Goal: Task Accomplishment & Management: Complete application form

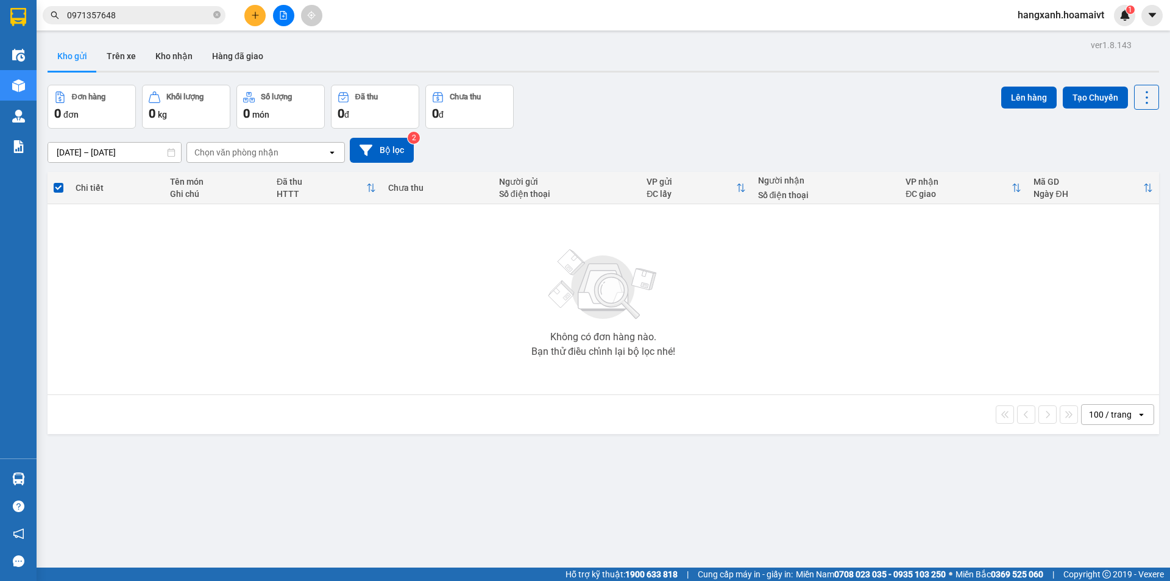
click at [163, 18] on input "0971357648" at bounding box center [139, 15] width 144 height 13
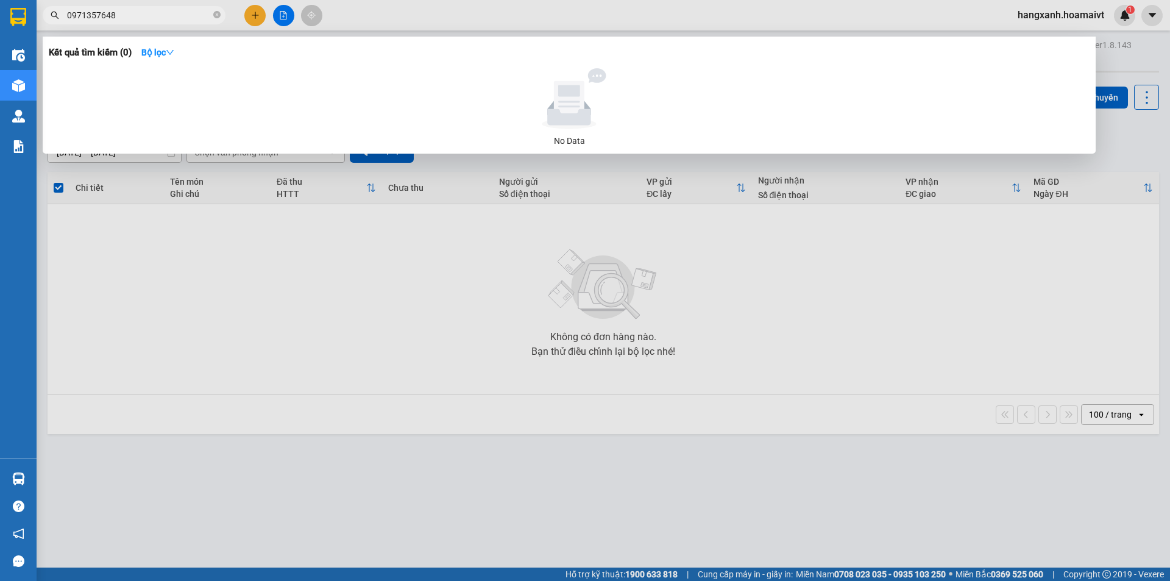
click at [163, 18] on input "0971357648" at bounding box center [139, 15] width 144 height 13
click at [163, 18] on input "0937292298" at bounding box center [139, 15] width 144 height 13
type input "0937292298"
click at [247, 12] on div at bounding box center [585, 290] width 1170 height 581
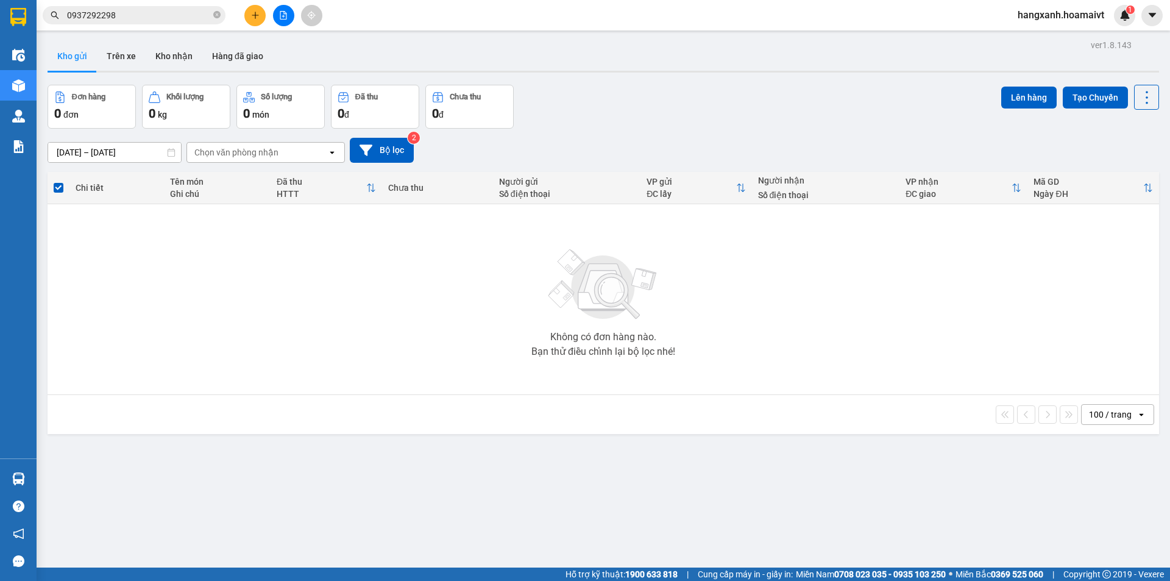
click at [246, 12] on button at bounding box center [254, 15] width 21 height 21
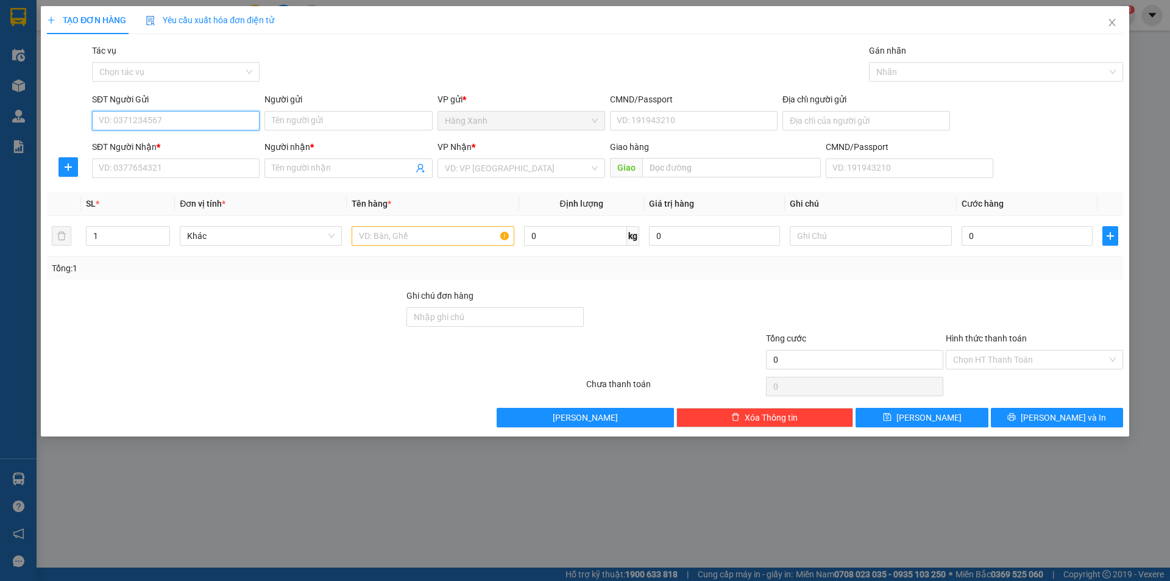
click at [134, 124] on input "SĐT Người Gửi" at bounding box center [176, 121] width 168 height 20
paste input "0937292298"
type input "0937292298"
click at [156, 183] on div "Transit Pickup Surcharge Ids Transit Deliver Surcharge Ids Transit Deliver Surc…" at bounding box center [585, 235] width 1077 height 383
click at [380, 240] on input "text" at bounding box center [433, 236] width 162 height 20
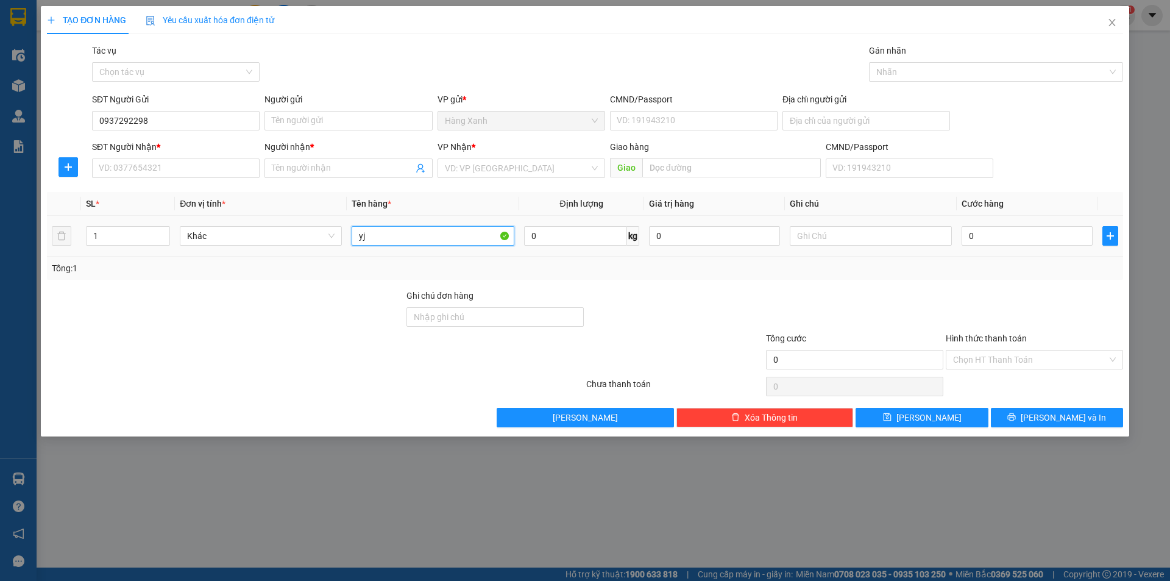
type input "y"
type input "thùng"
click at [11, 15] on div "TẠO ĐƠN HÀNG Yêu cầu xuất hóa đơn điện tử Transit Pickup Surcharge Ids Transit …" at bounding box center [585, 290] width 1170 height 581
click at [1108, 20] on span "Close" at bounding box center [1113, 23] width 34 height 34
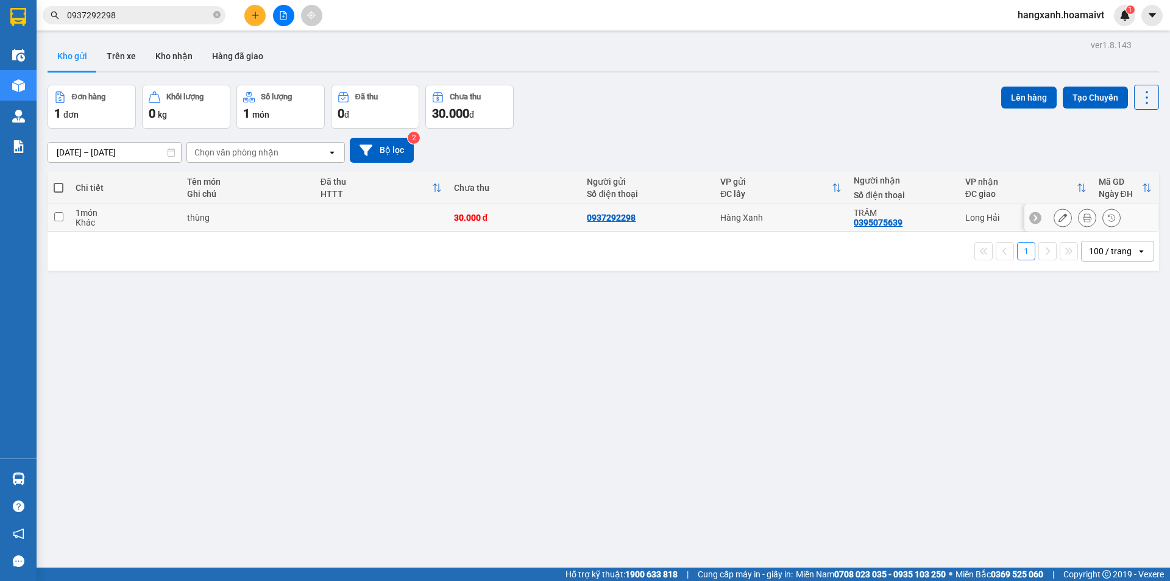
click at [1079, 222] on button at bounding box center [1087, 217] width 17 height 21
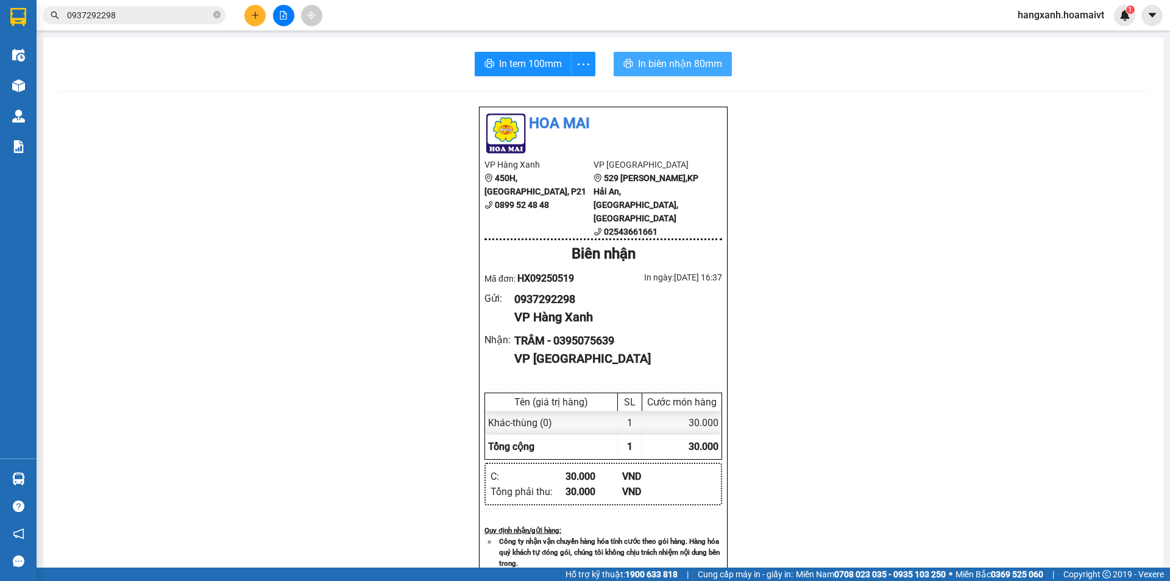
click at [672, 65] on span "In biên nhận 80mm" at bounding box center [680, 63] width 84 height 15
click at [485, 75] on button "In tem 100mm" at bounding box center [523, 64] width 97 height 24
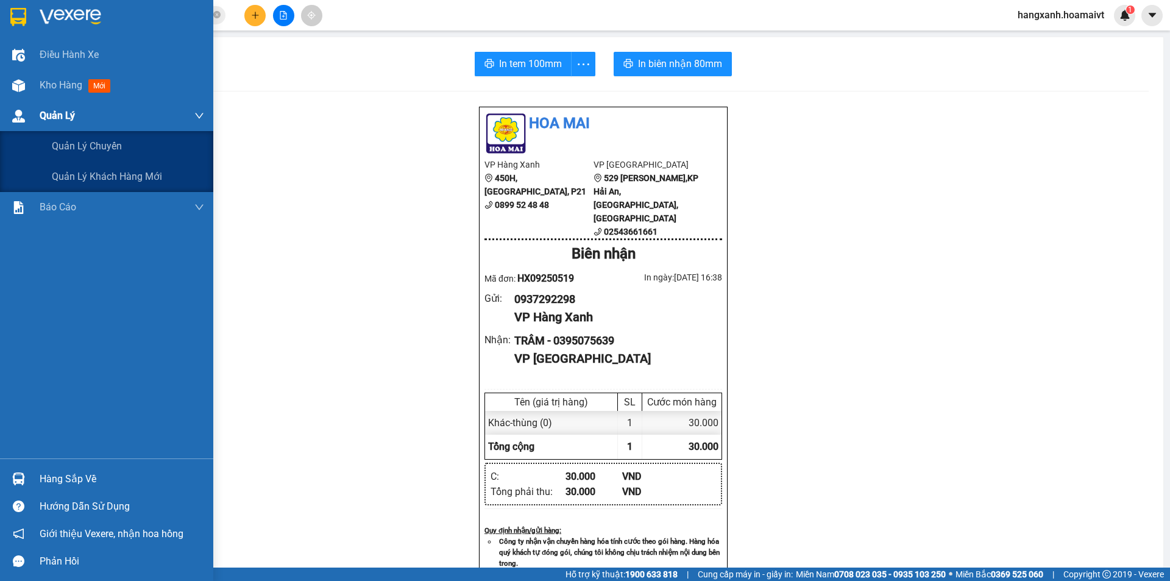
click at [27, 101] on div "Quản Lý" at bounding box center [106, 116] width 213 height 30
click at [46, 89] on span "Kho hàng" at bounding box center [61, 85] width 43 height 12
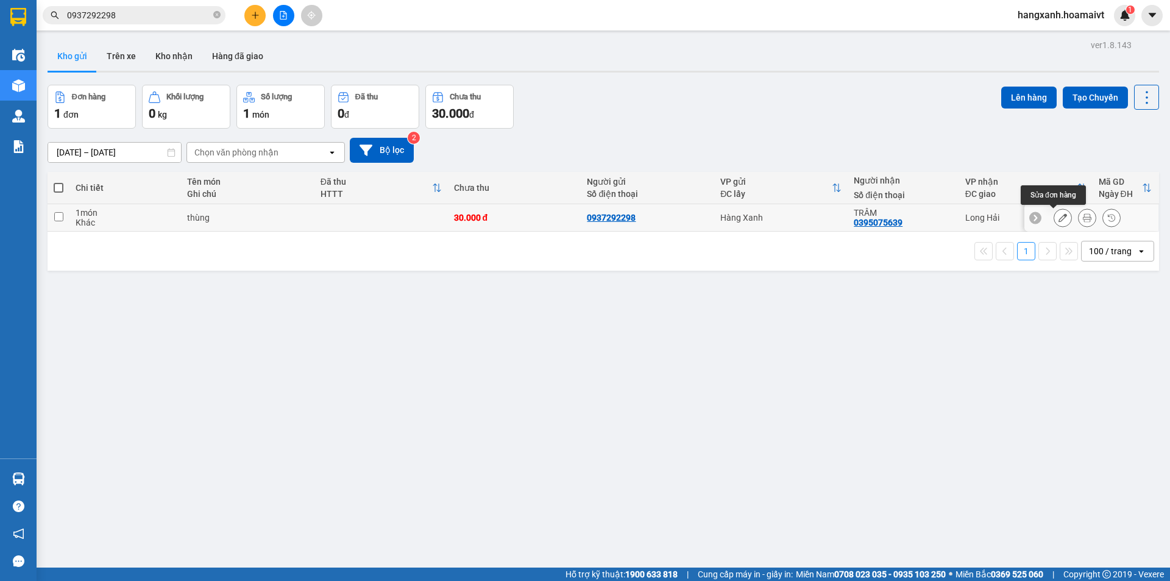
click at [1055, 223] on button at bounding box center [1063, 217] width 17 height 21
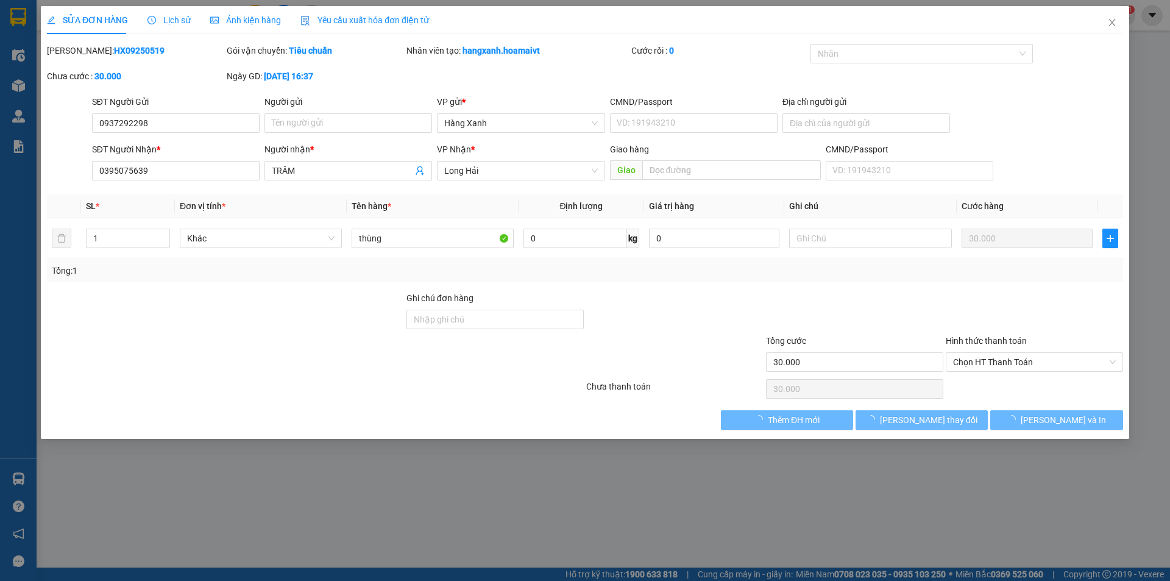
type input "0937292298"
type input "0395075639"
type input "TRÂM"
type input "30.000"
click at [1011, 363] on span "Chọn HT Thanh Toán" at bounding box center [1034, 362] width 163 height 18
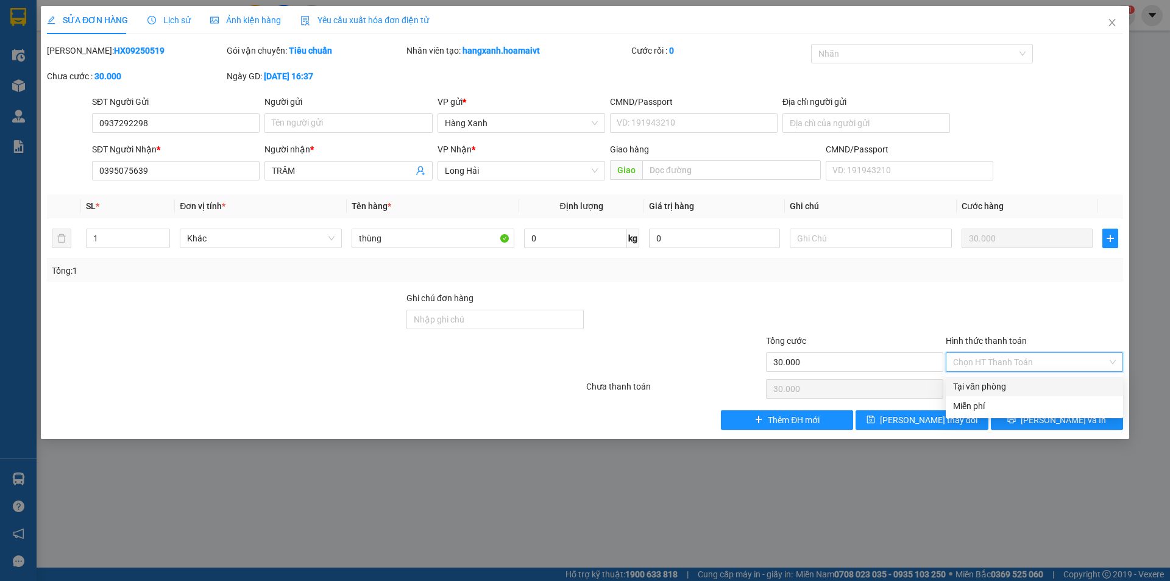
click at [989, 391] on div "Tại văn phòng" at bounding box center [1034, 386] width 163 height 13
type input "0"
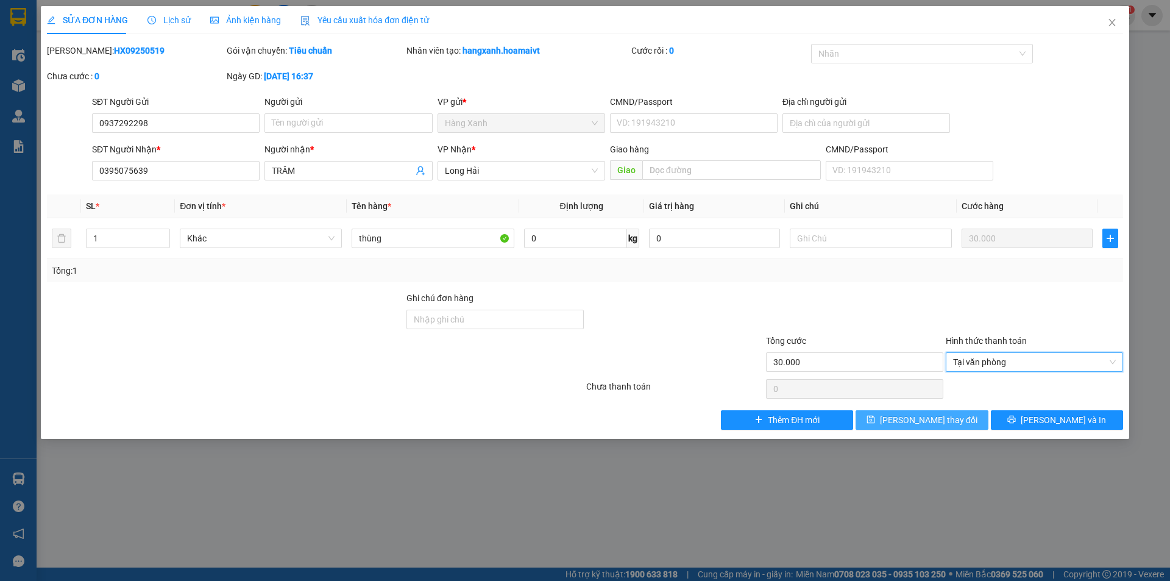
click at [943, 419] on span "[PERSON_NAME] thay đổi" at bounding box center [929, 419] width 98 height 13
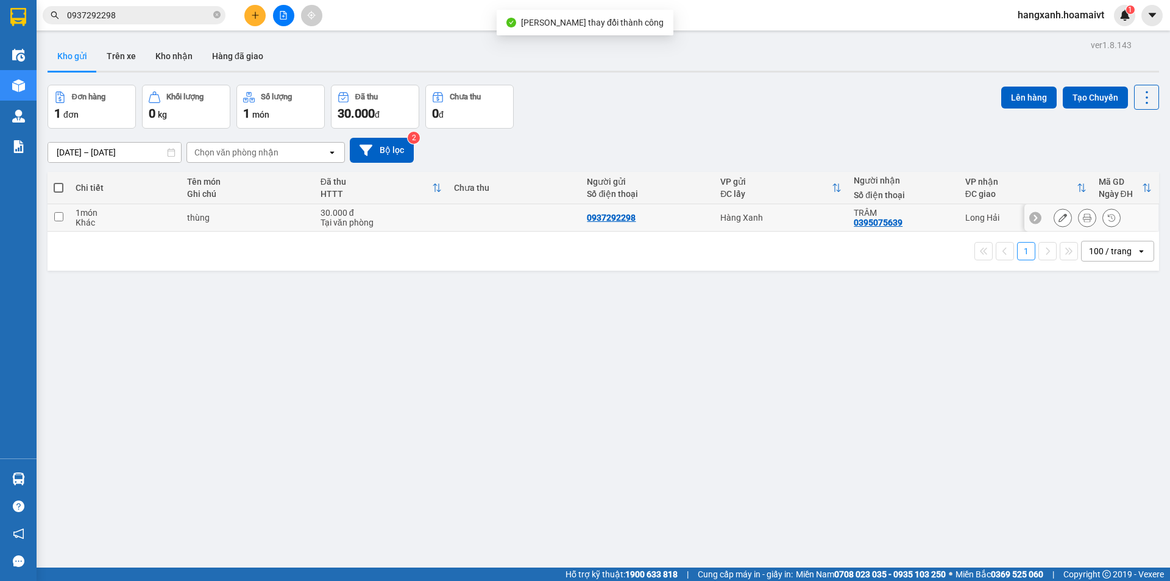
click at [1083, 221] on icon at bounding box center [1087, 217] width 9 height 9
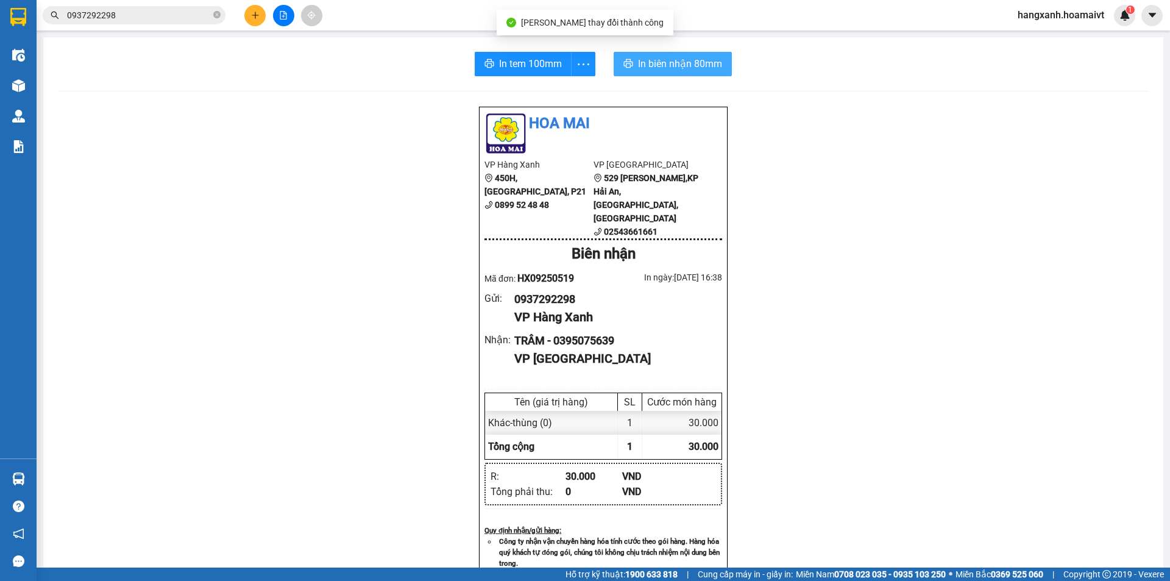
click at [670, 65] on span "In biên nhận 80mm" at bounding box center [680, 63] width 84 height 15
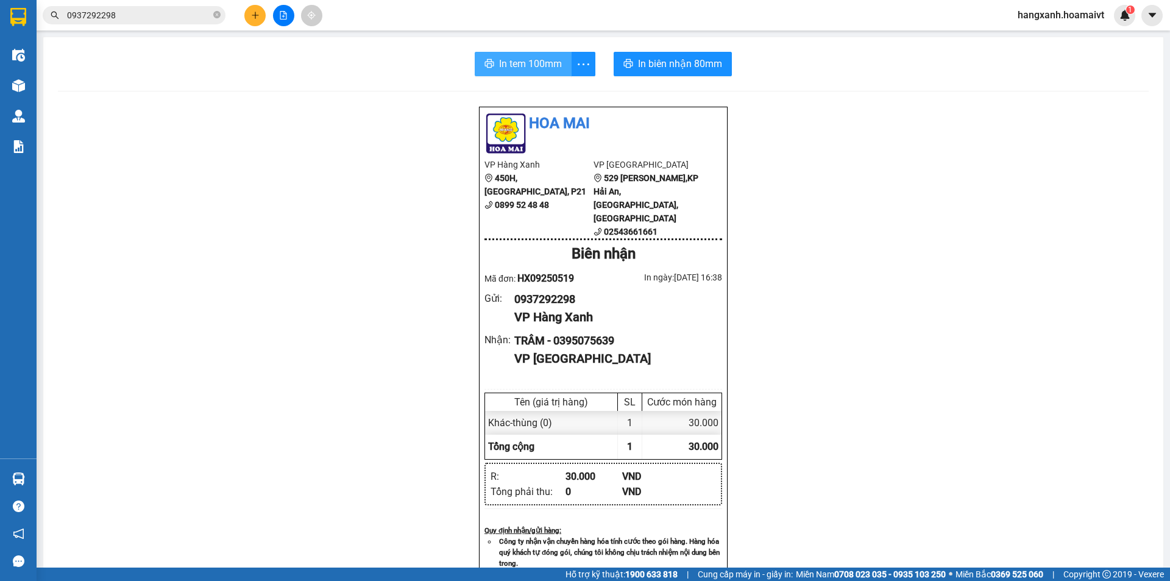
click at [513, 55] on button "In tem 100mm" at bounding box center [523, 64] width 97 height 24
click at [929, 452] on div "Hoa Mai VP Hàng Xanh 450H, [GEOGRAPHIC_DATA], P21 0899 52 48 48 VP Long Hải 529…" at bounding box center [603, 512] width 1091 height 812
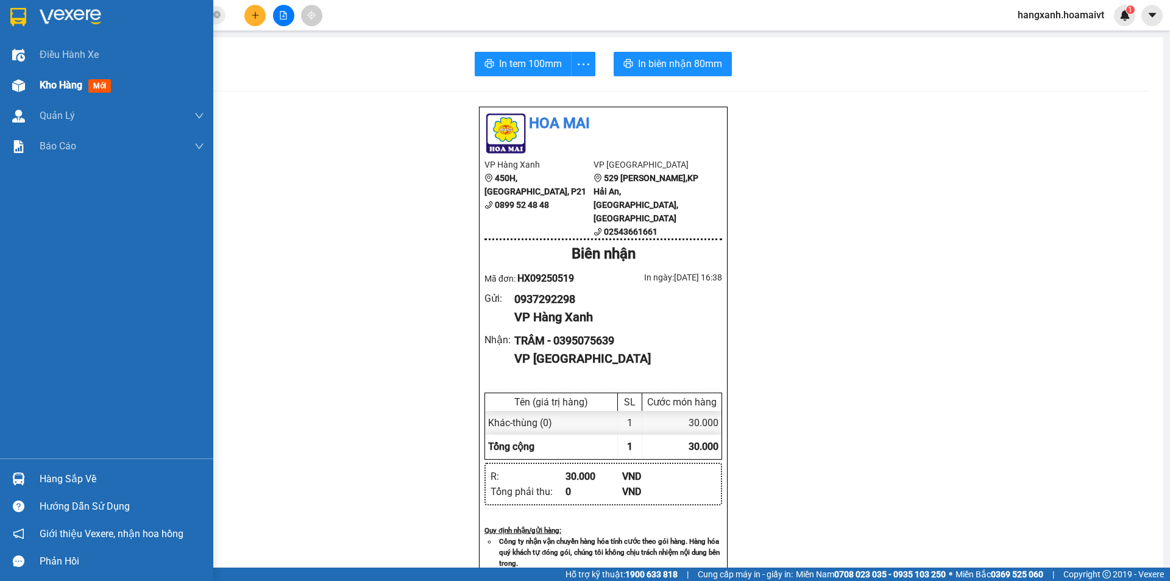
click at [18, 85] on img at bounding box center [18, 85] width 13 height 13
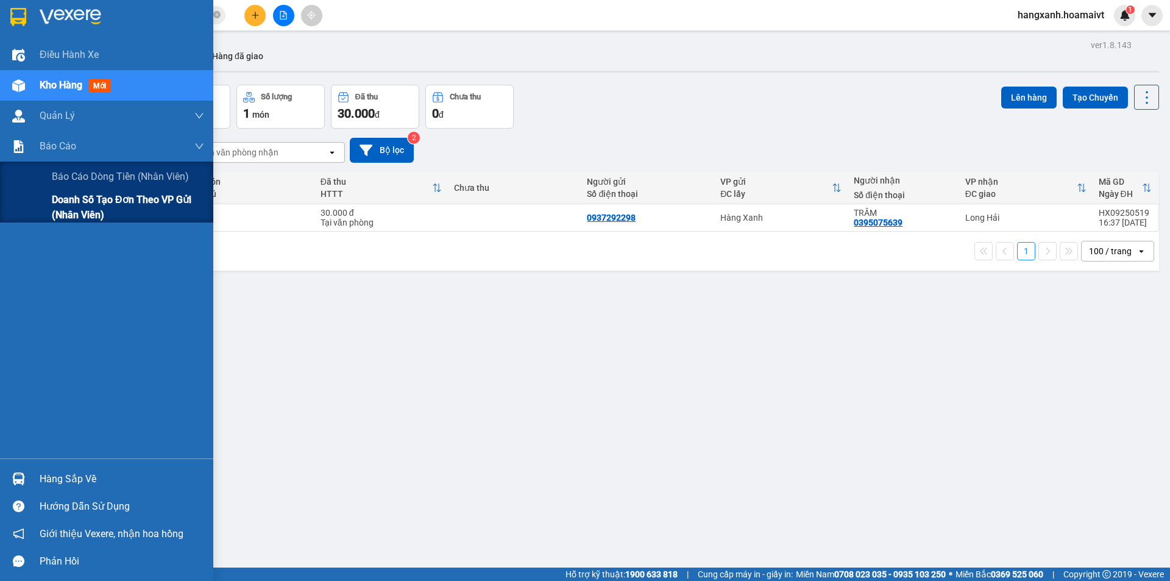
click at [35, 197] on div "Doanh số tạo đơn theo VP gửi (nhân viên)" at bounding box center [106, 207] width 213 height 30
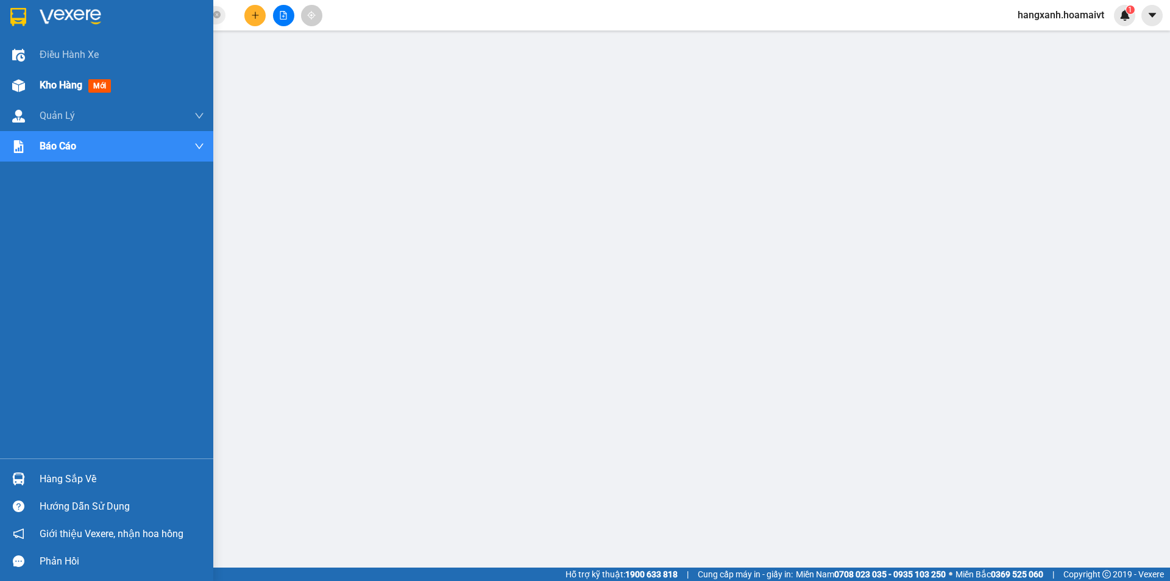
click at [55, 80] on span "Kho hàng" at bounding box center [61, 85] width 43 height 12
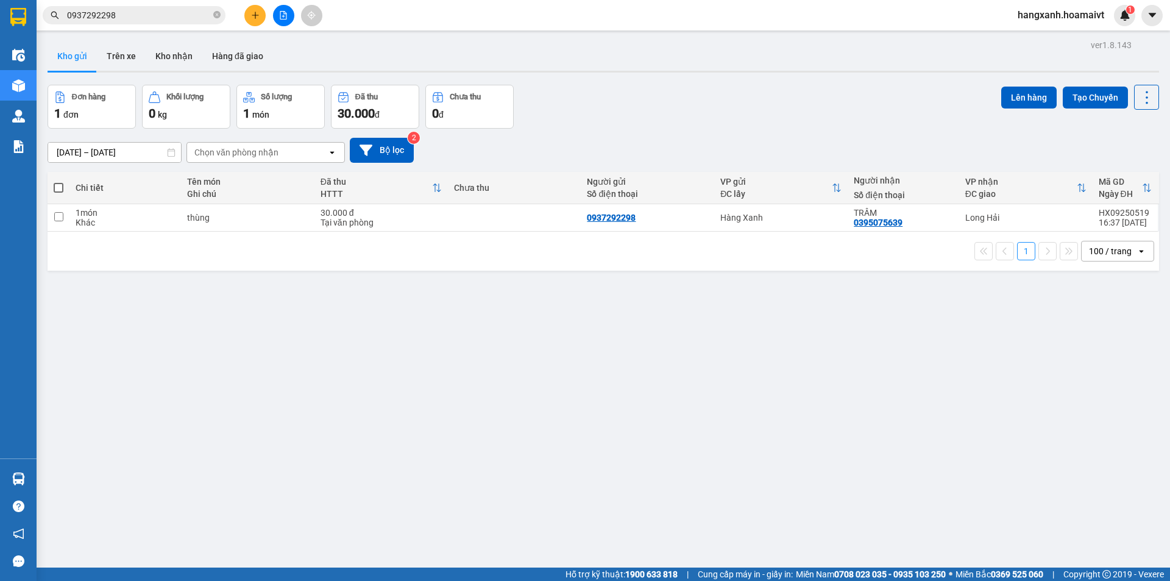
click at [263, 9] on button at bounding box center [254, 15] width 21 height 21
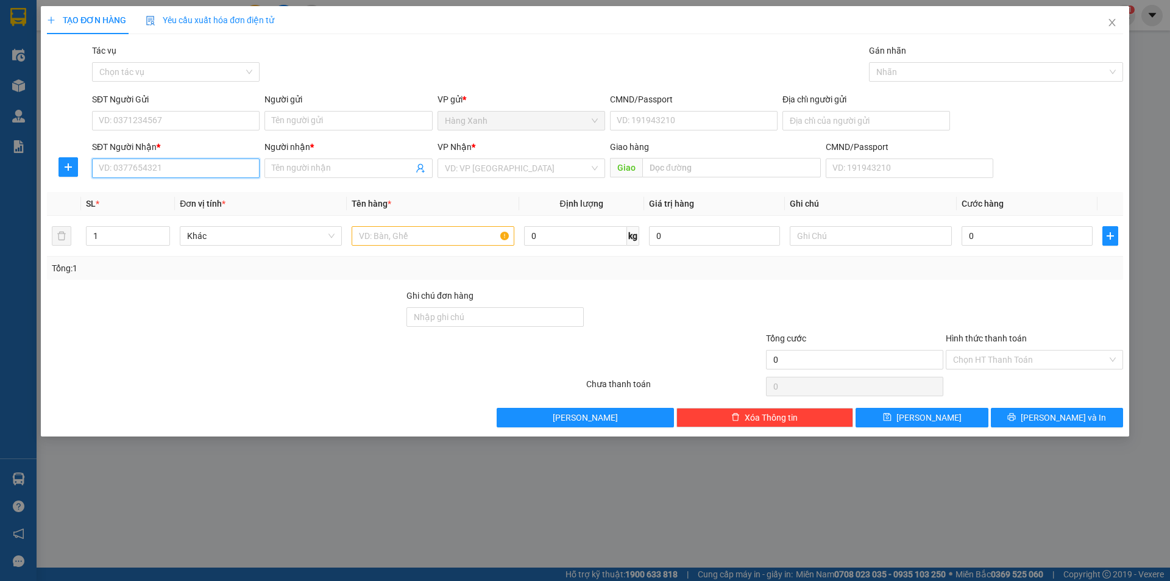
click at [241, 159] on input "SĐT Người Nhận *" at bounding box center [176, 169] width 168 height 20
type input "0987209405"
click at [218, 188] on div "0987209405 - HUNG" at bounding box center [175, 192] width 153 height 13
type input "HUNG"
type input "0987209405"
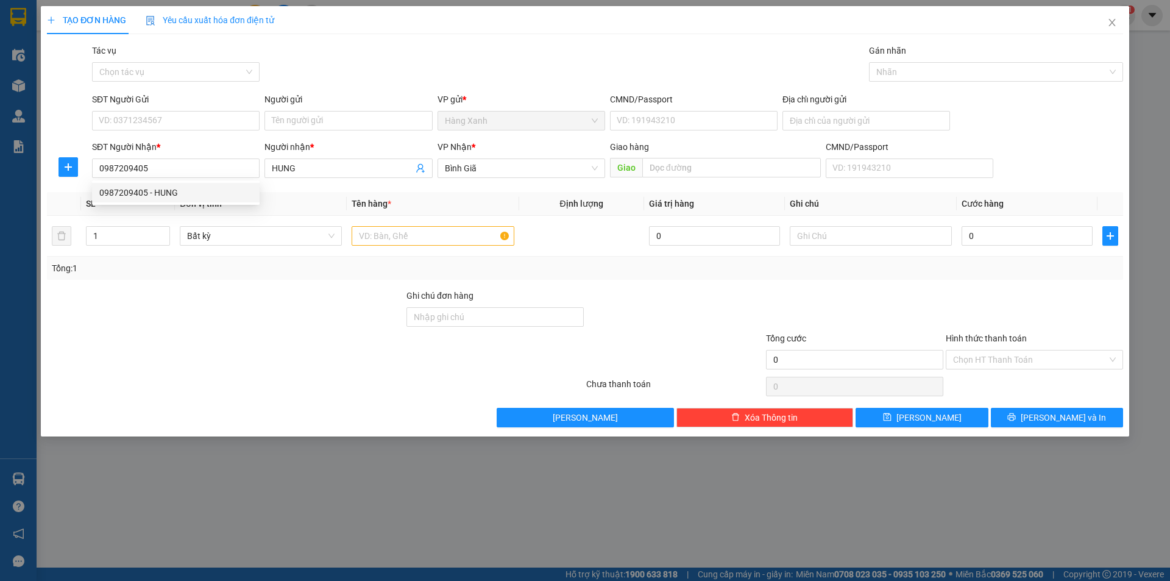
click at [201, 133] on div "SĐT Người Gửi VD: 0371234567" at bounding box center [176, 114] width 168 height 43
click at [203, 123] on input "SĐT Người Gửi" at bounding box center [176, 121] width 168 height 20
type input "0931979688"
click at [465, 227] on input "text" at bounding box center [433, 236] width 162 height 20
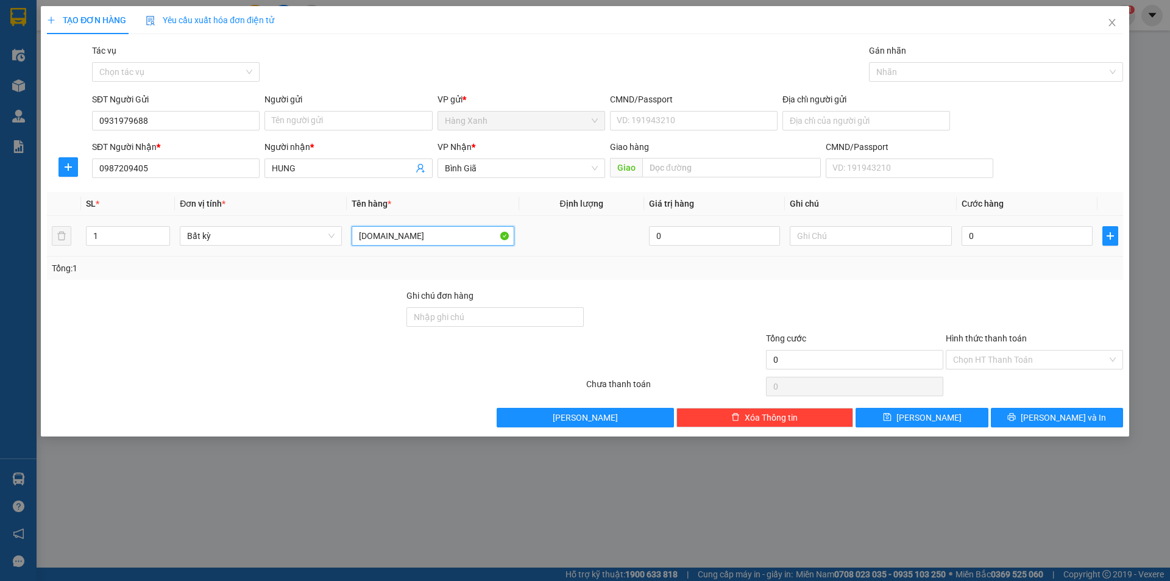
type input "[DOMAIN_NAME]"
click at [1010, 225] on div "0" at bounding box center [1027, 236] width 131 height 24
click at [1008, 238] on input "0" at bounding box center [1027, 236] width 131 height 20
type input "3"
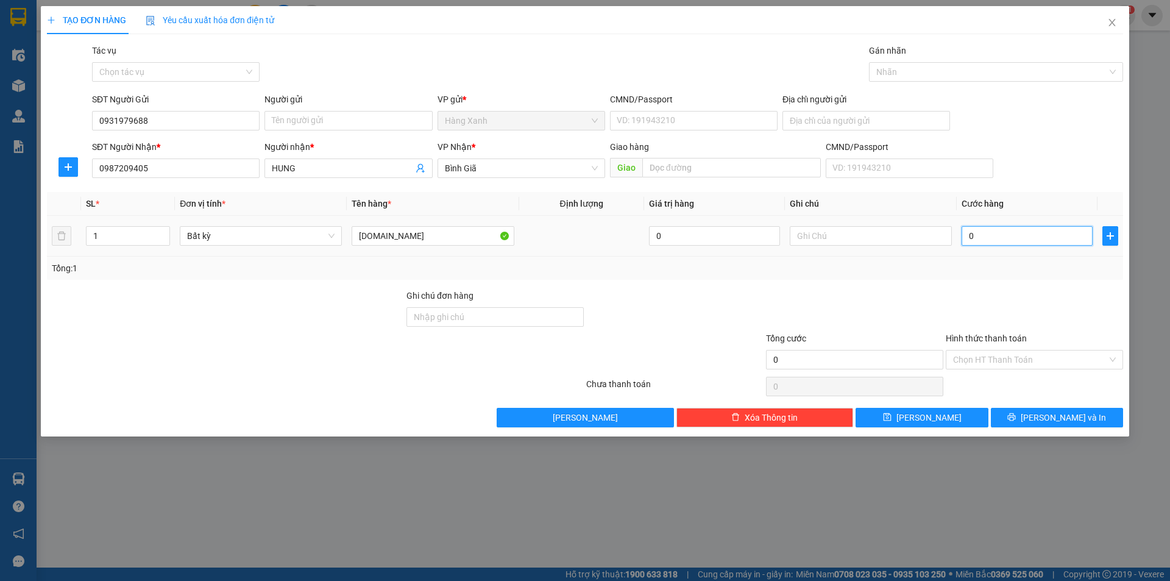
type input "3"
type input "30"
type input "30.000"
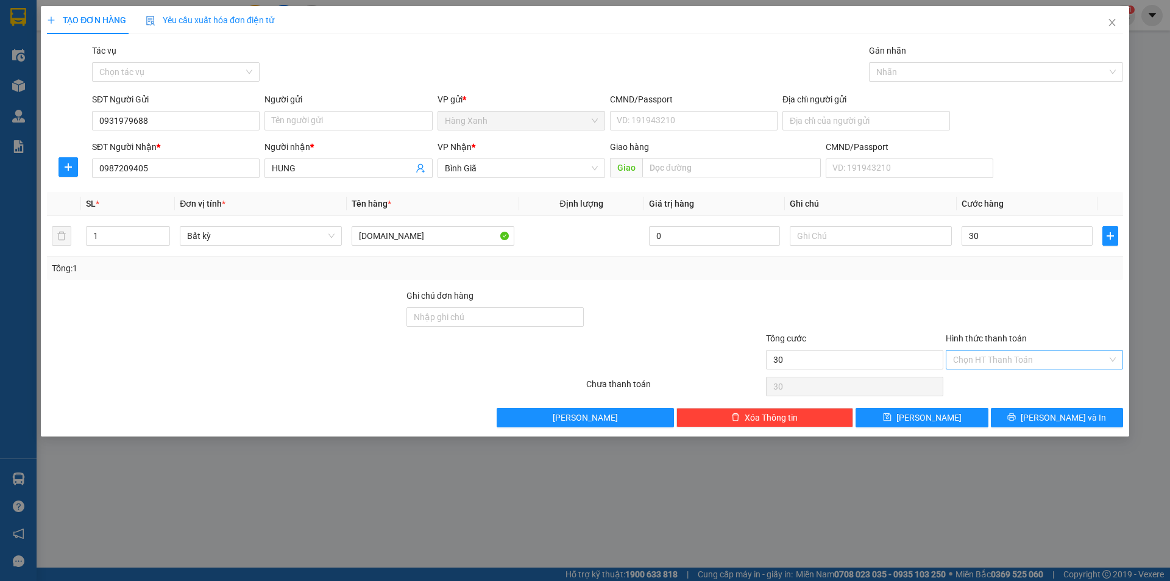
type input "30.000"
drag, startPoint x: 986, startPoint y: 360, endPoint x: 983, endPoint y: 366, distance: 6.8
click at [984, 365] on input "Hình thức thanh toán" at bounding box center [1030, 360] width 154 height 18
click at [1021, 286] on div "Transit Pickup Surcharge Ids Transit Deliver Surcharge Ids Transit Deliver Surc…" at bounding box center [585, 235] width 1077 height 383
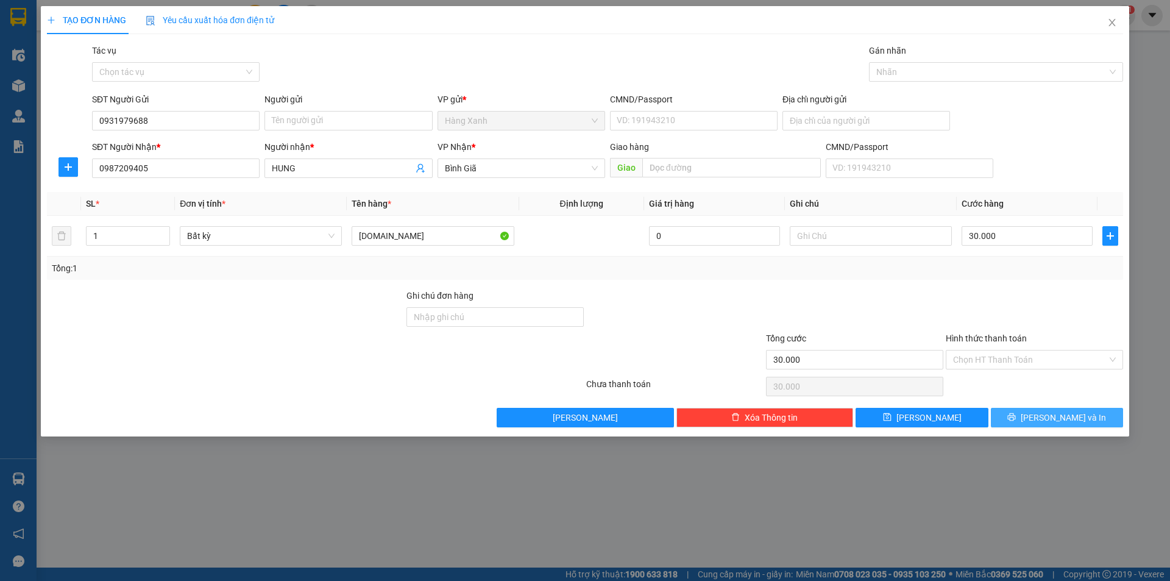
click at [1056, 417] on span "[PERSON_NAME] và In" at bounding box center [1063, 417] width 85 height 13
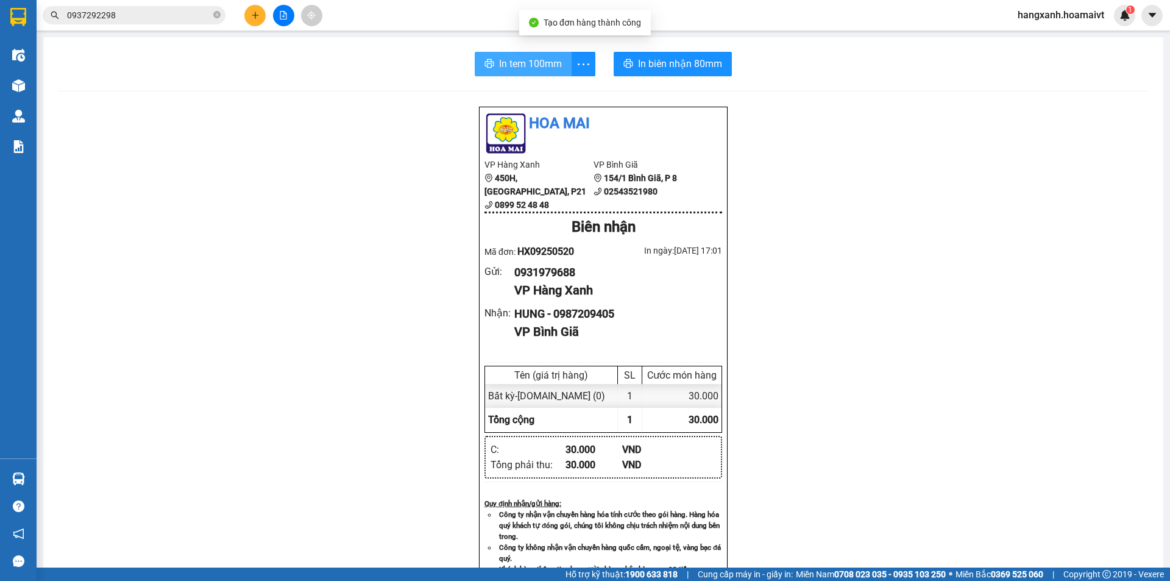
click at [521, 73] on button "In tem 100mm" at bounding box center [523, 64] width 97 height 24
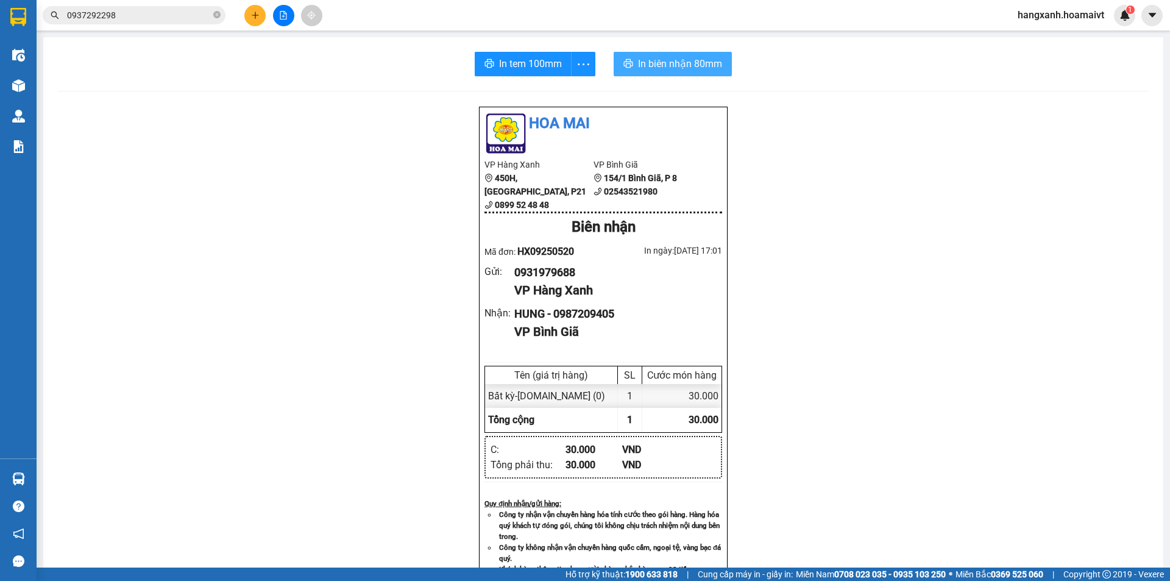
click at [666, 69] on span "In biên nhận 80mm" at bounding box center [680, 63] width 84 height 15
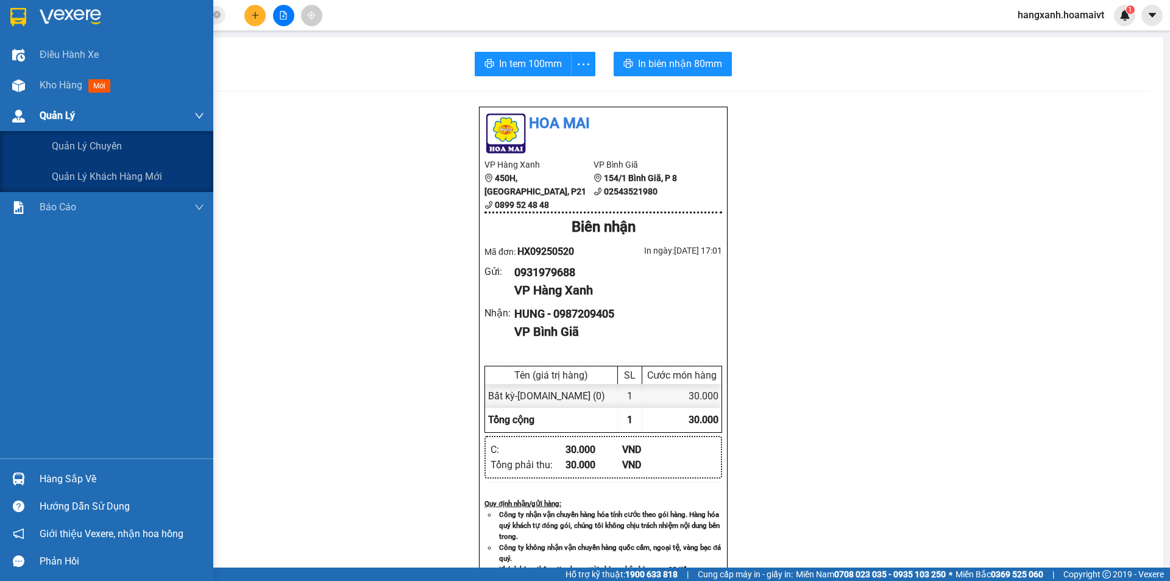
click at [10, 103] on div "Quản Lý" at bounding box center [106, 116] width 213 height 30
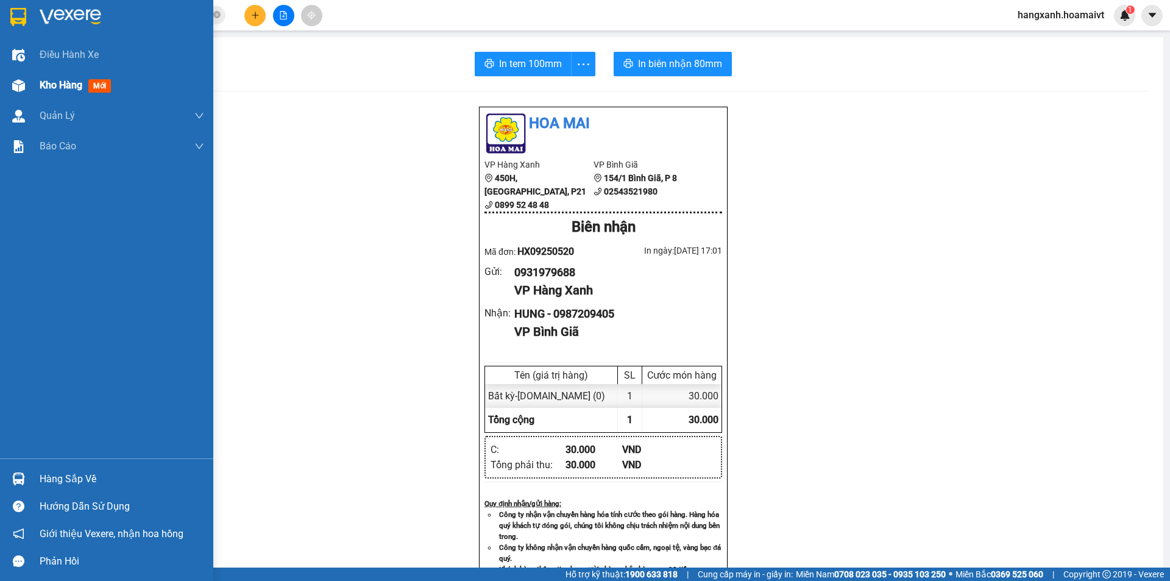
click at [38, 94] on div "Kho hàng mới" at bounding box center [106, 85] width 213 height 30
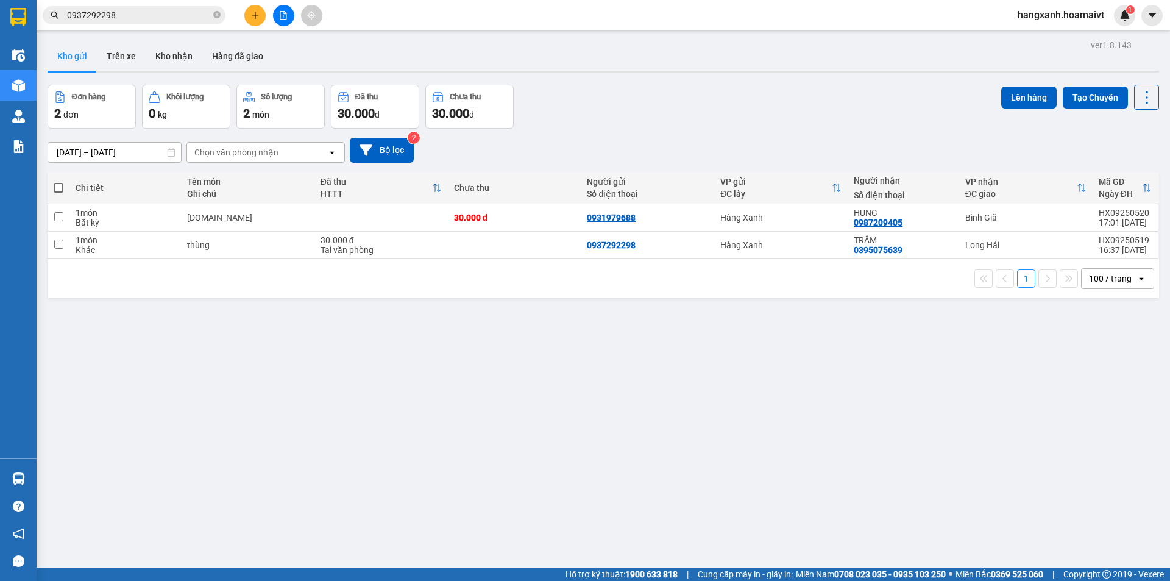
click at [252, 14] on icon "plus" at bounding box center [255, 15] width 9 height 9
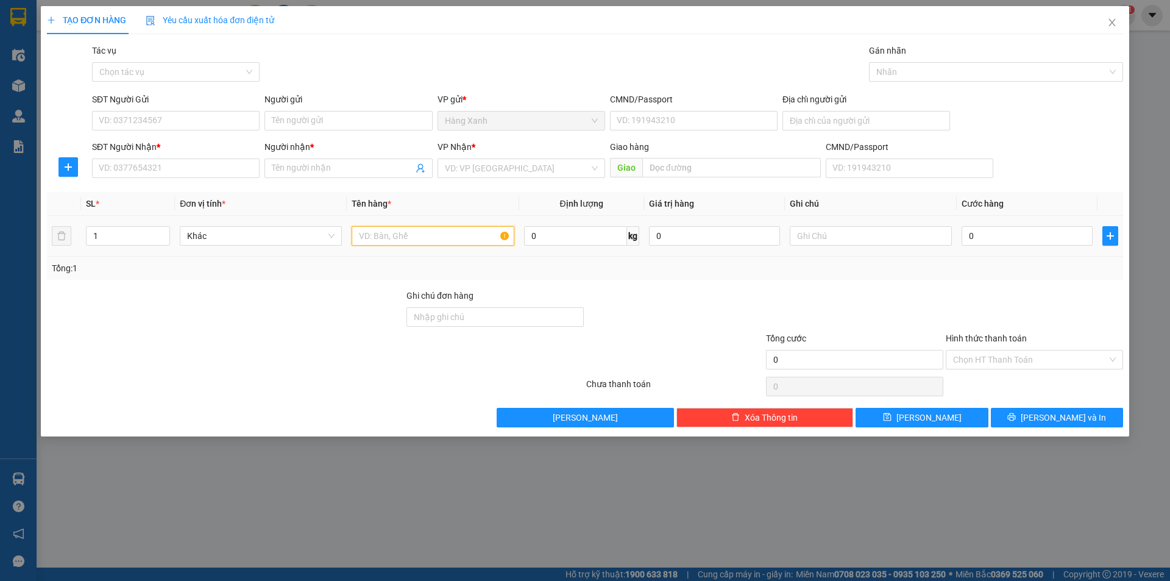
click at [424, 241] on input "text" at bounding box center [433, 236] width 162 height 20
type input "thùng"
click at [189, 175] on input "SĐT Người Nhận *" at bounding box center [176, 169] width 168 height 20
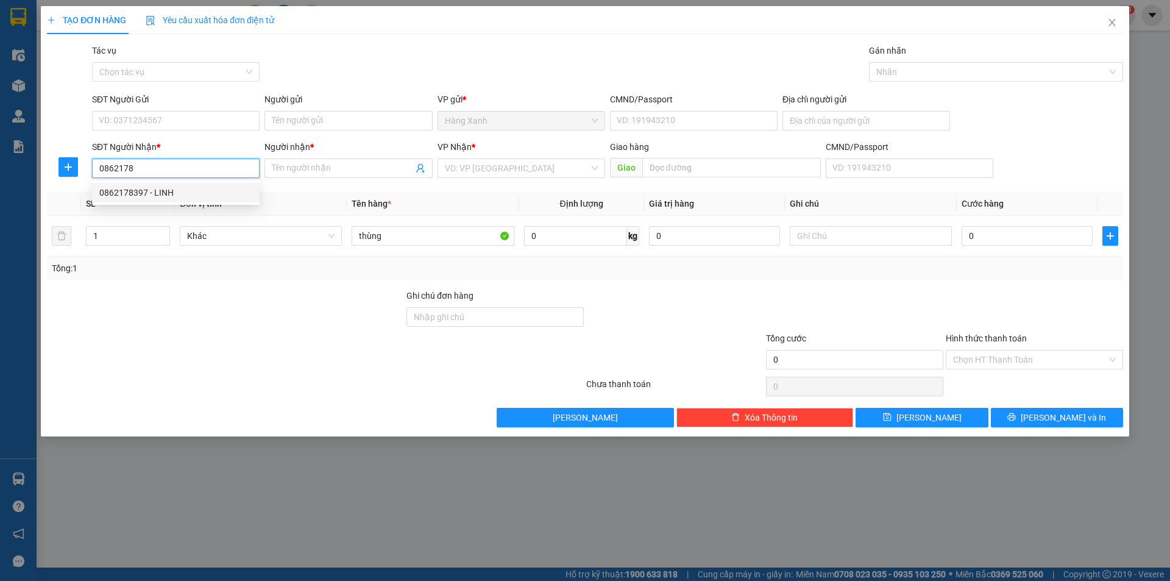
click at [204, 194] on div "0862178397 - LINH" at bounding box center [175, 192] width 153 height 13
type input "0862178397"
type input "LINH"
type input "0862178397"
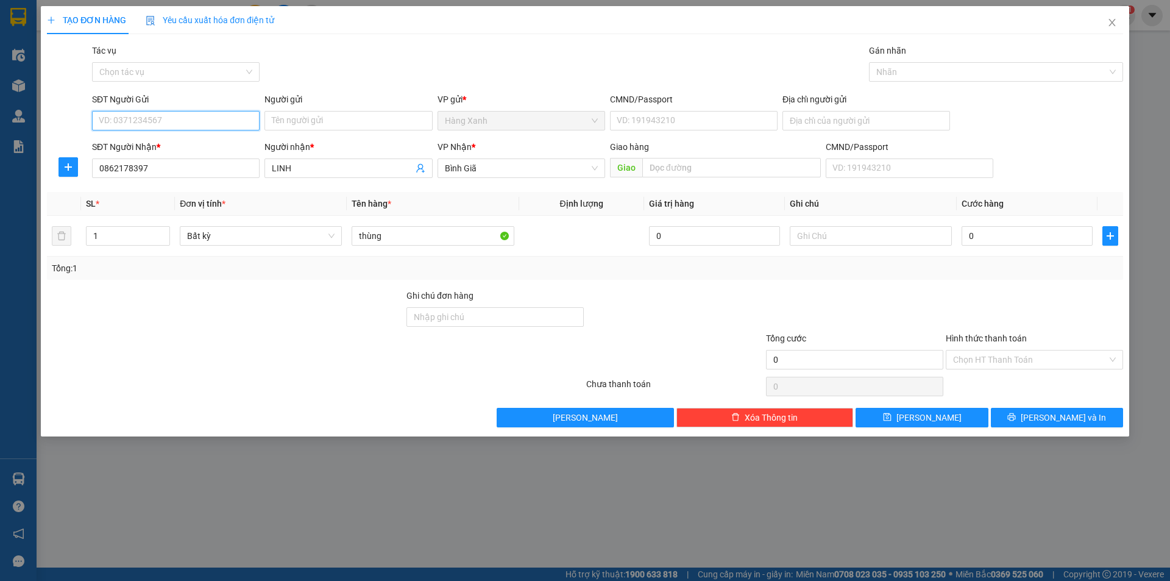
click at [222, 130] on input "SĐT Người Gửi" at bounding box center [176, 121] width 168 height 20
click at [190, 146] on div "0974107104" at bounding box center [175, 144] width 153 height 13
type input "0974107104"
click at [184, 127] on input "0974107104" at bounding box center [176, 121] width 168 height 20
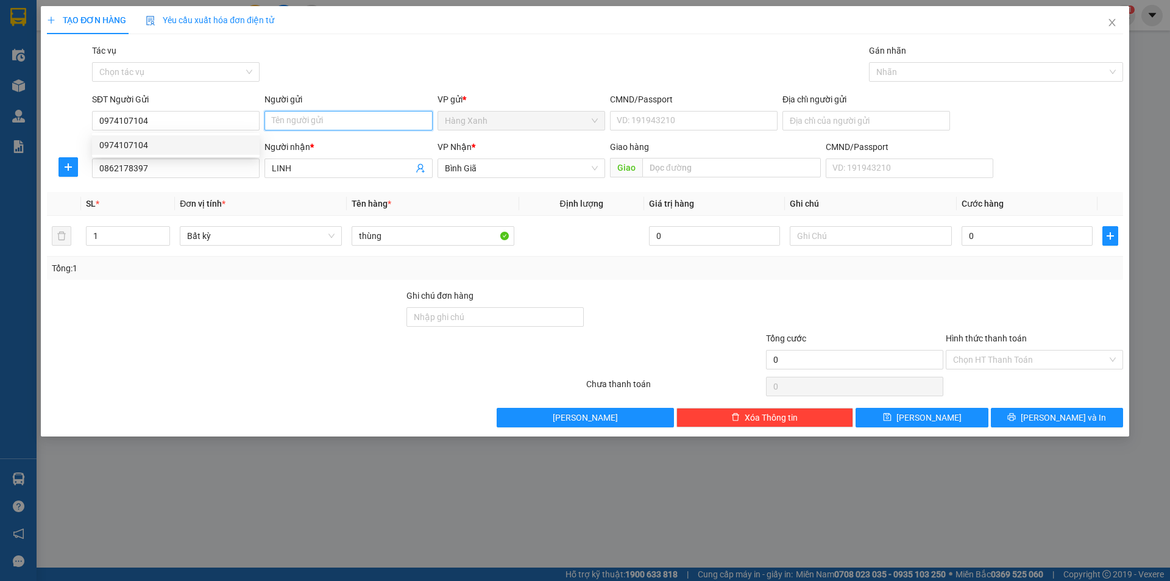
click at [290, 121] on input "Người gửi" at bounding box center [349, 121] width 168 height 20
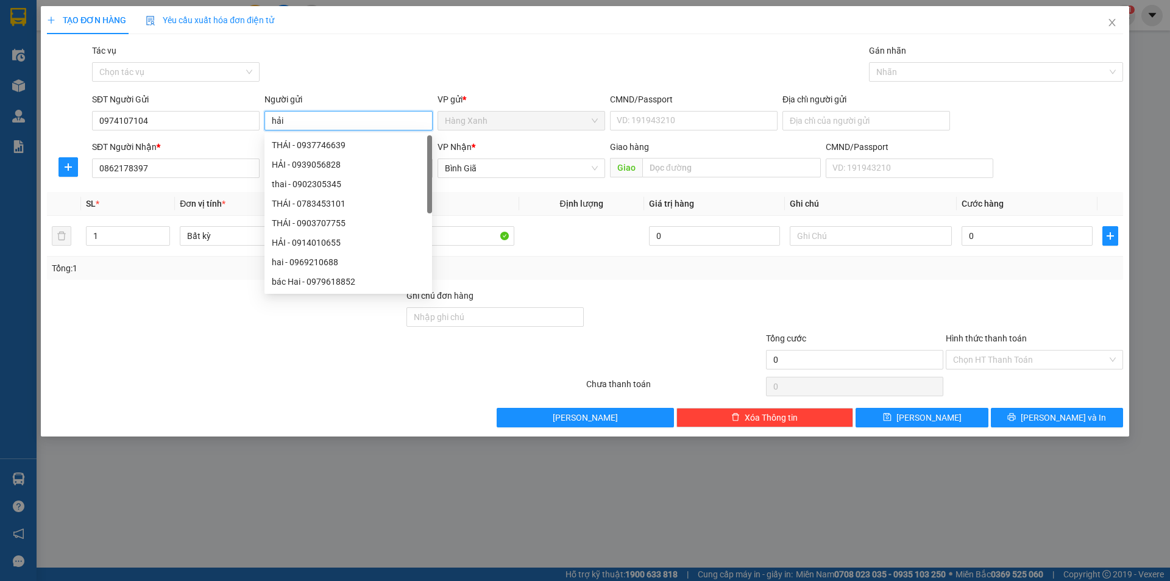
type input "hải"
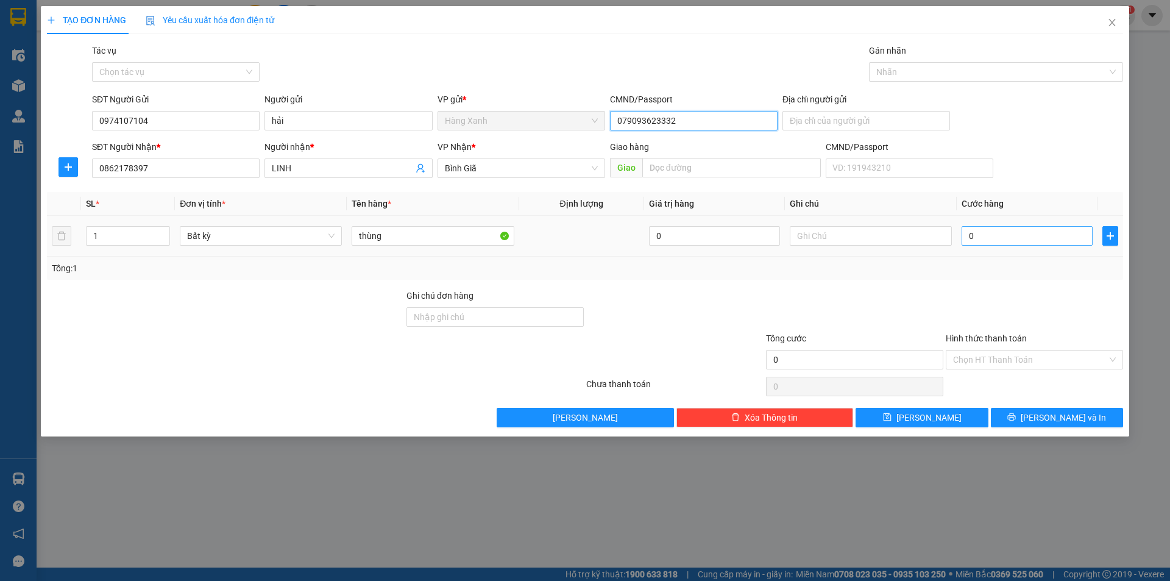
type input "079093623332"
click at [1019, 241] on input "0" at bounding box center [1027, 236] width 131 height 20
type input "4"
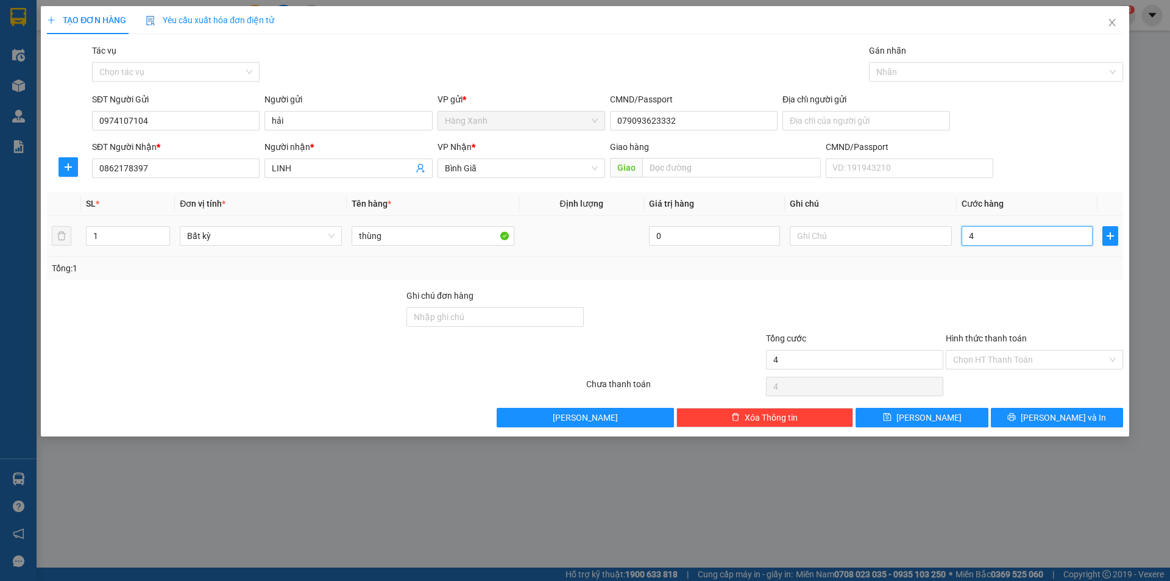
type input "40"
type input "40.000"
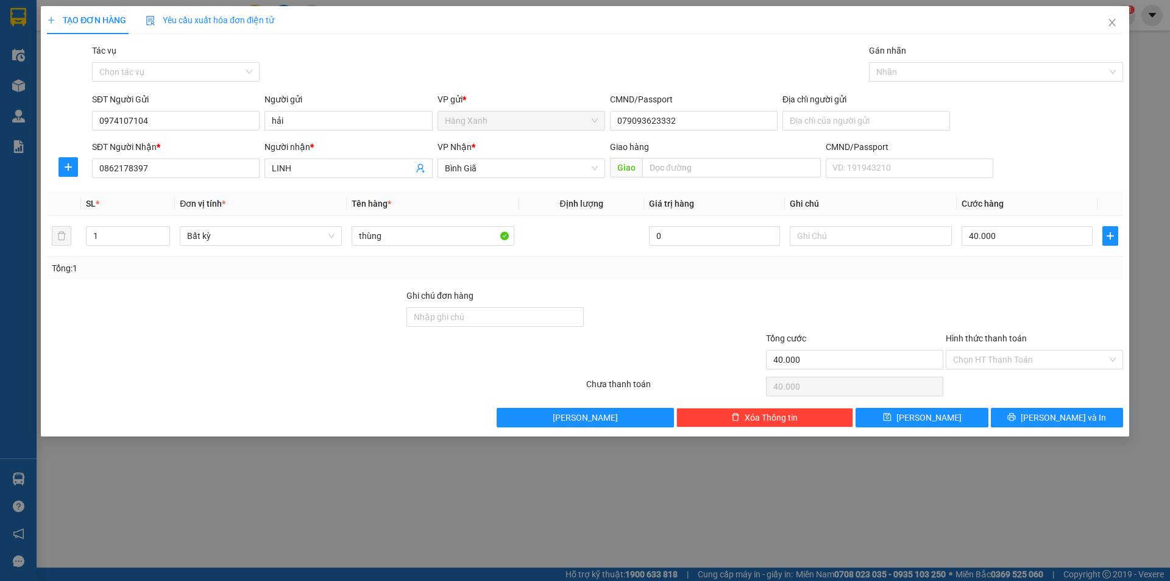
click at [1044, 344] on div "Hình thức thanh toán" at bounding box center [1034, 341] width 177 height 18
click at [1041, 352] on input "Hình thức thanh toán" at bounding box center [1030, 360] width 154 height 18
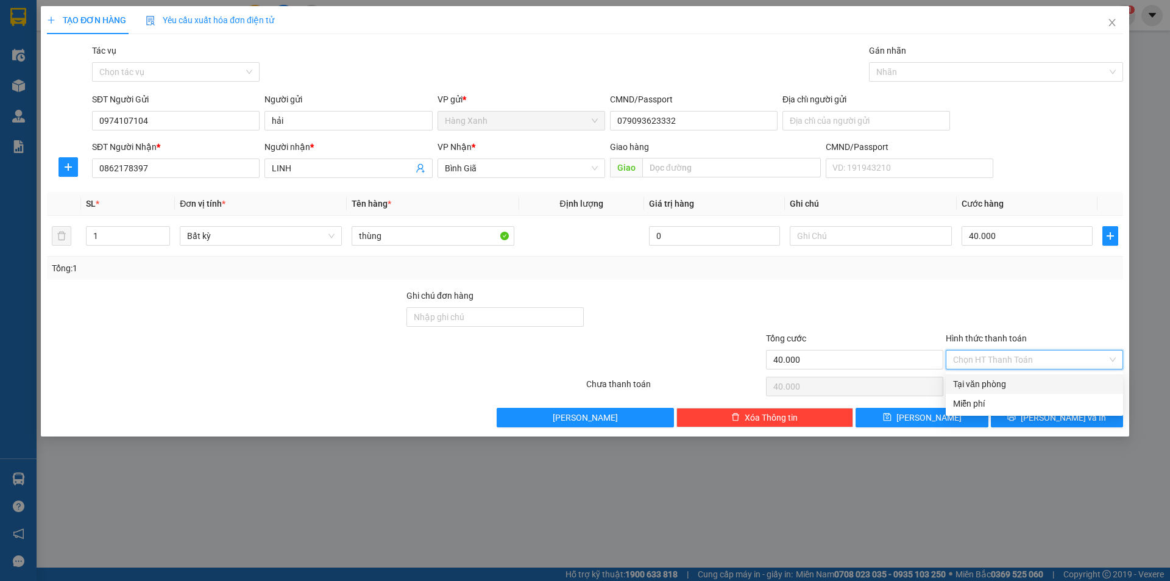
click at [1024, 379] on div "Tại văn phòng" at bounding box center [1034, 383] width 163 height 13
type input "0"
click at [586, 77] on div "Gói vận chuyển * Tiêu chuẩn Tác vụ Chọn tác vụ Gán nhãn Nhãn" at bounding box center [608, 65] width 1036 height 43
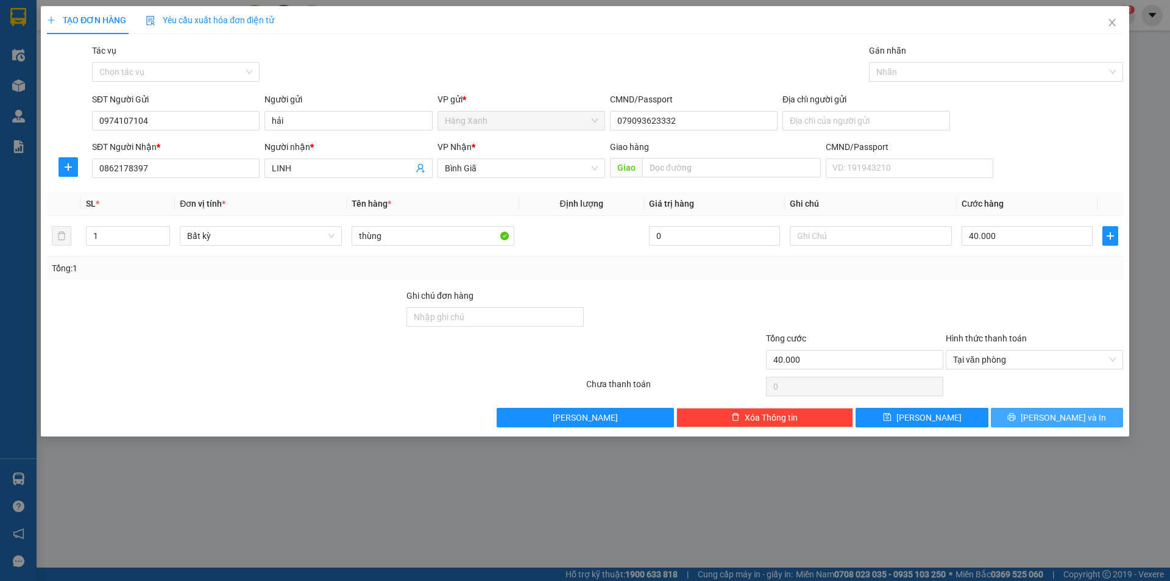
click at [1016, 415] on icon "printer" at bounding box center [1012, 417] width 9 height 9
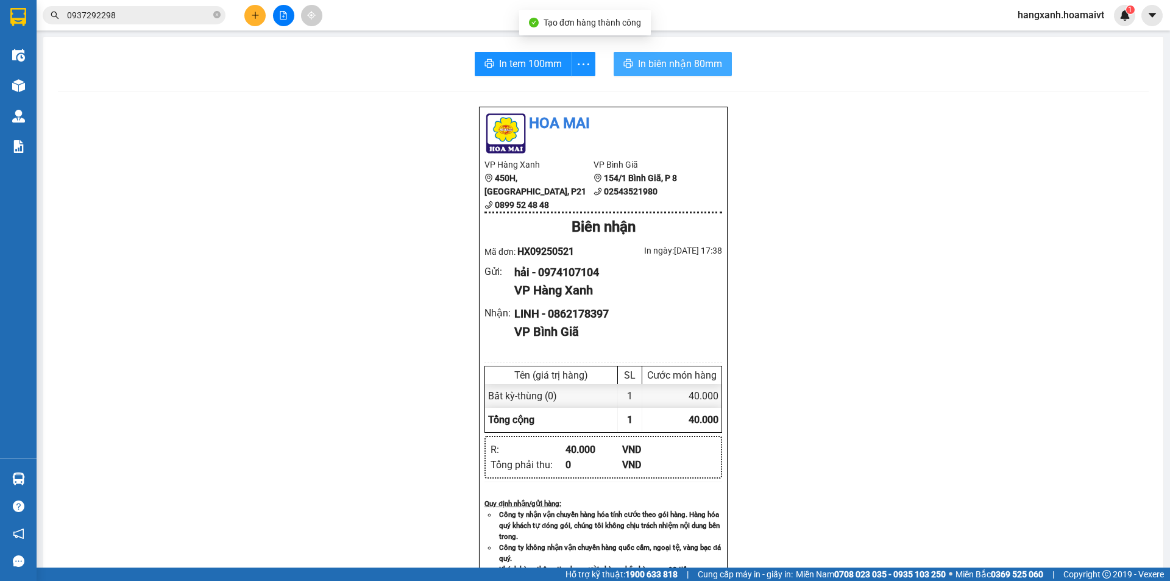
click at [691, 75] on div "In tem 100mm In biên nhận 80mm Hoa Mai VP Hàng Xanh 450H, [GEOGRAPHIC_DATA], P2…" at bounding box center [603, 471] width 1120 height 869
click at [690, 68] on span "In biên nhận 80mm" at bounding box center [680, 63] width 84 height 15
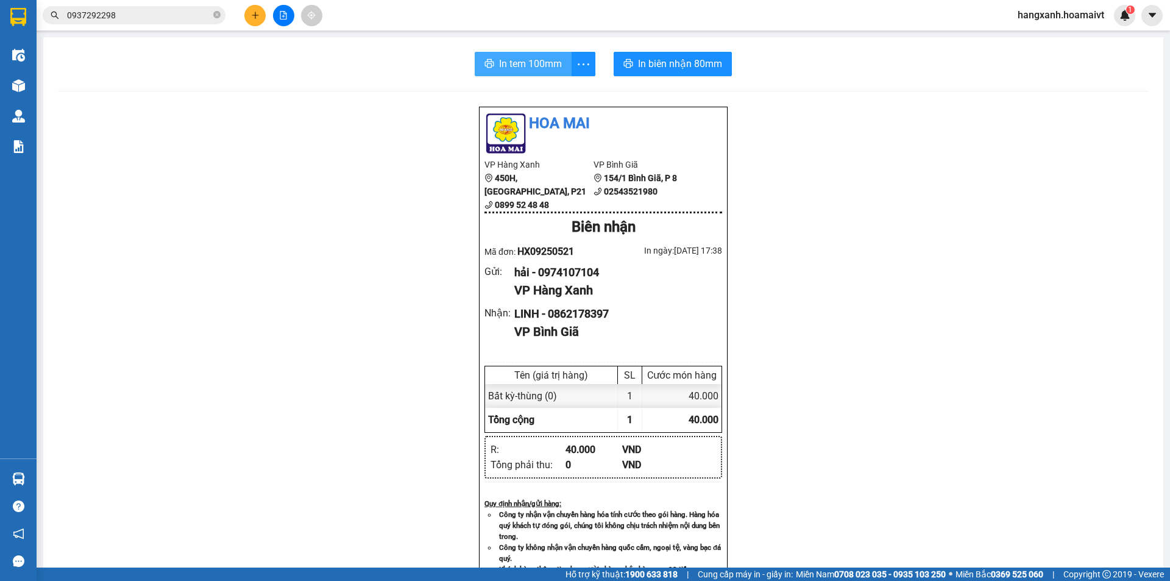
click at [508, 54] on button "In tem 100mm" at bounding box center [523, 64] width 97 height 24
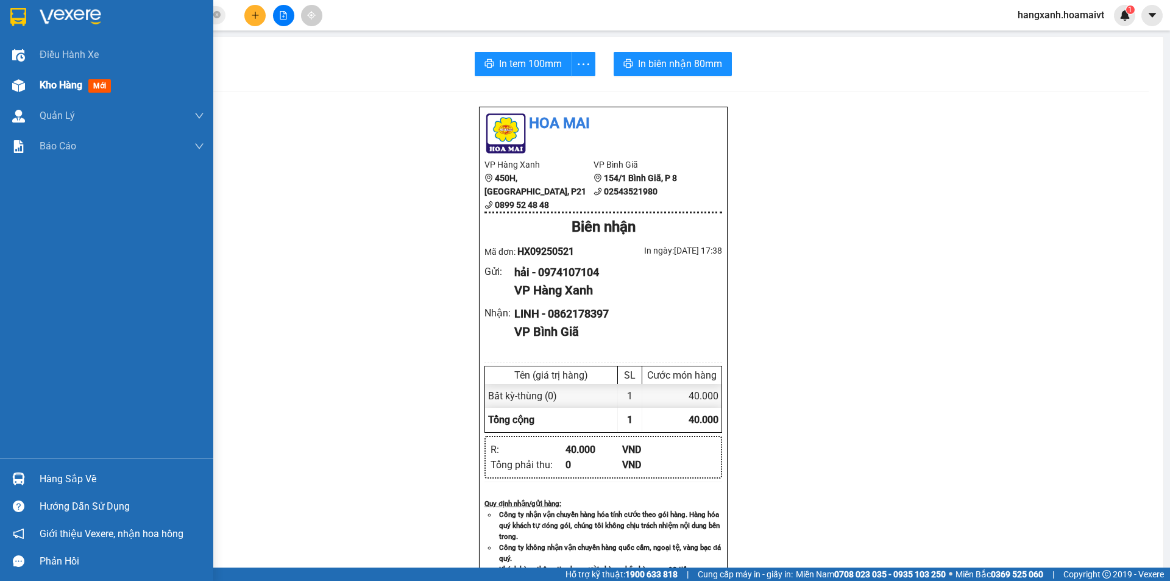
drag, startPoint x: 18, startPoint y: 80, endPoint x: 250, endPoint y: 1, distance: 244.6
click at [20, 80] on img at bounding box center [18, 85] width 13 height 13
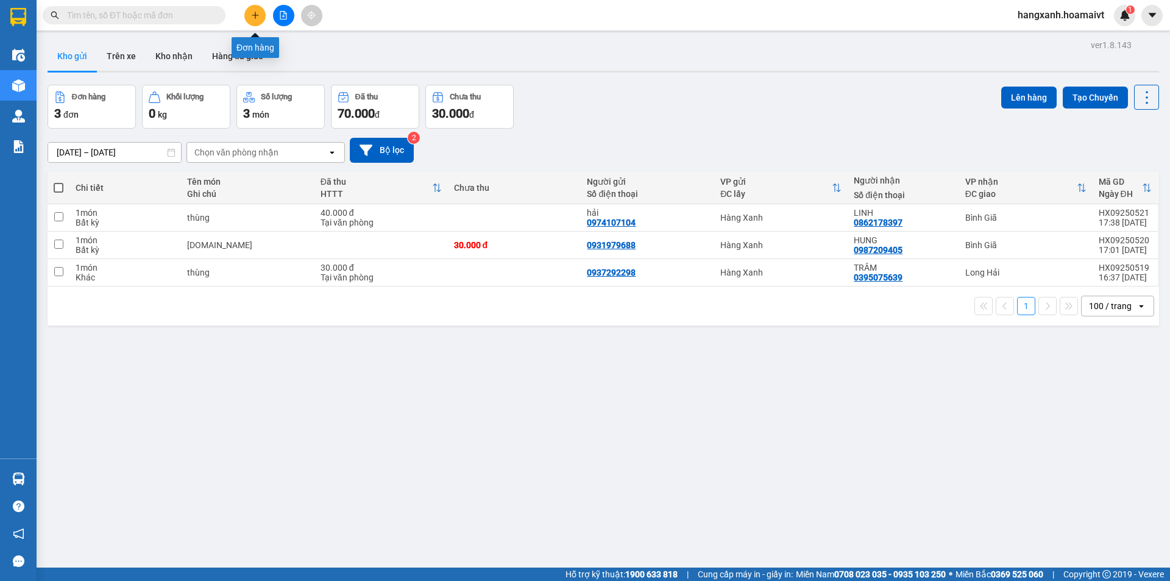
click at [254, 15] on icon "plus" at bounding box center [255, 15] width 9 height 9
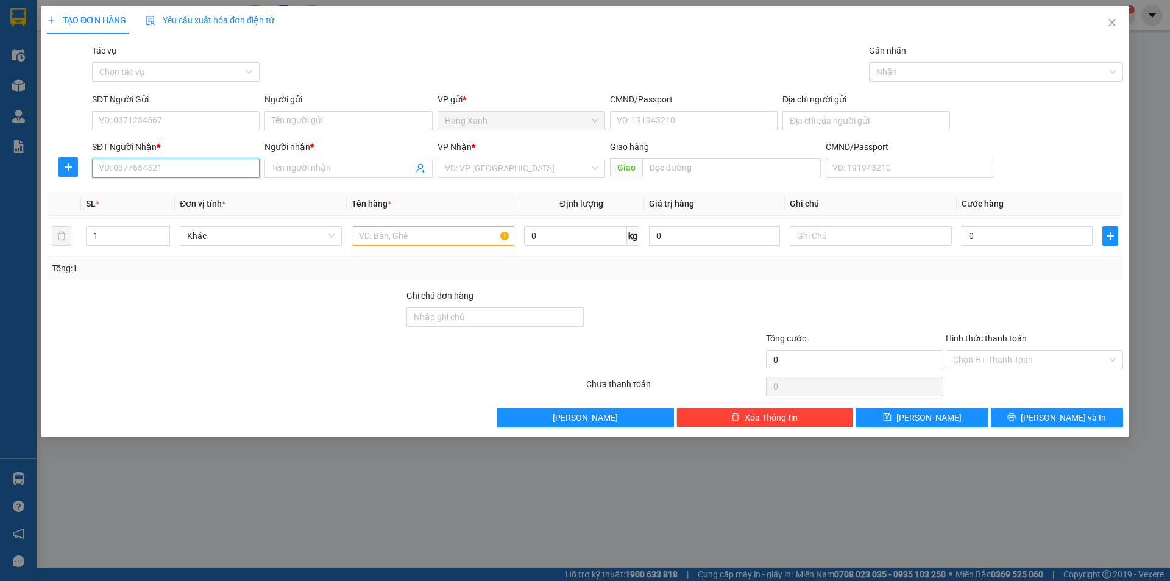
click at [180, 164] on input "SĐT Người Nhận *" at bounding box center [176, 169] width 168 height 20
click at [190, 194] on div "0908778858 - Xuan" at bounding box center [175, 192] width 153 height 13
type input "0908778858"
type input "Xuan"
type input "0908778858"
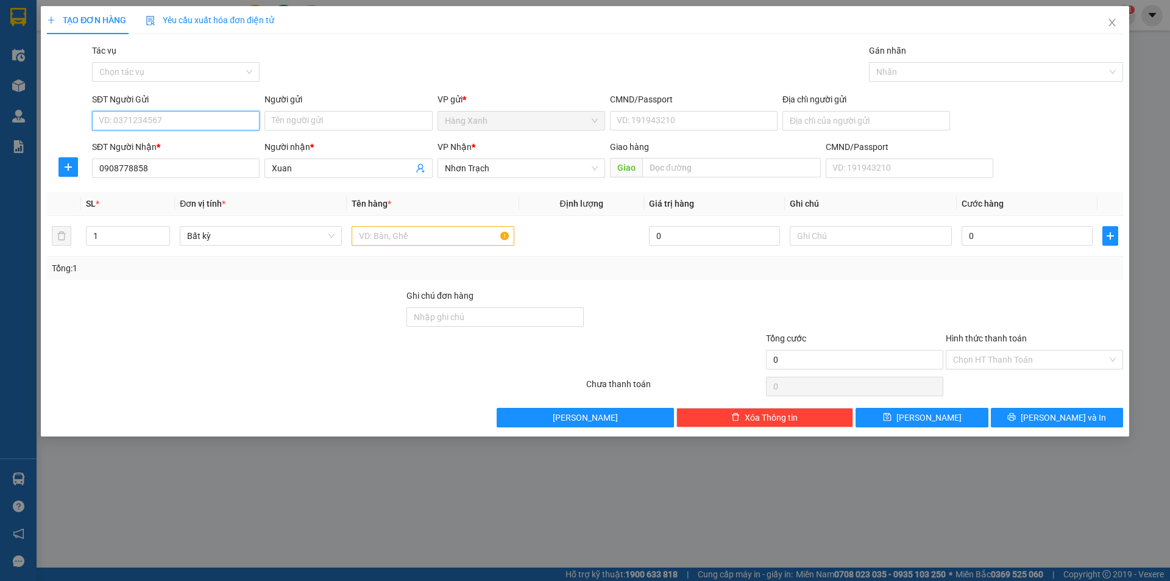
click at [208, 124] on input "SĐT Người Gửi" at bounding box center [176, 121] width 168 height 20
click at [162, 146] on div "0908737892" at bounding box center [175, 144] width 153 height 13
type input "0908737892"
type input "2"
click at [163, 231] on icon "up" at bounding box center [164, 233] width 4 height 4
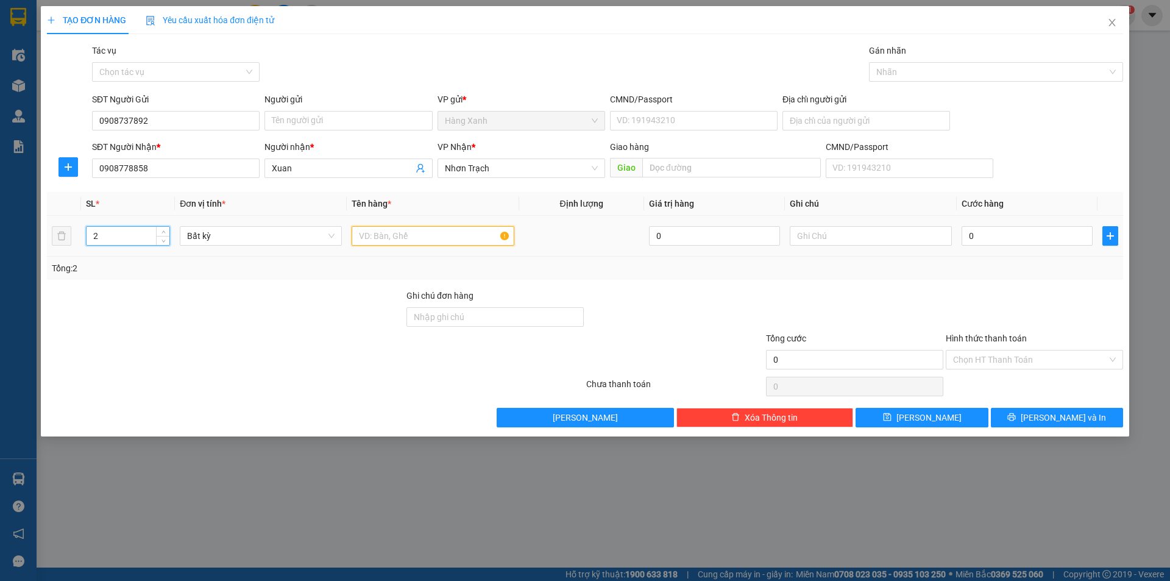
click at [407, 241] on input "text" at bounding box center [433, 236] width 162 height 20
type input "bao"
click at [988, 233] on input "0" at bounding box center [1027, 236] width 131 height 20
type input "1"
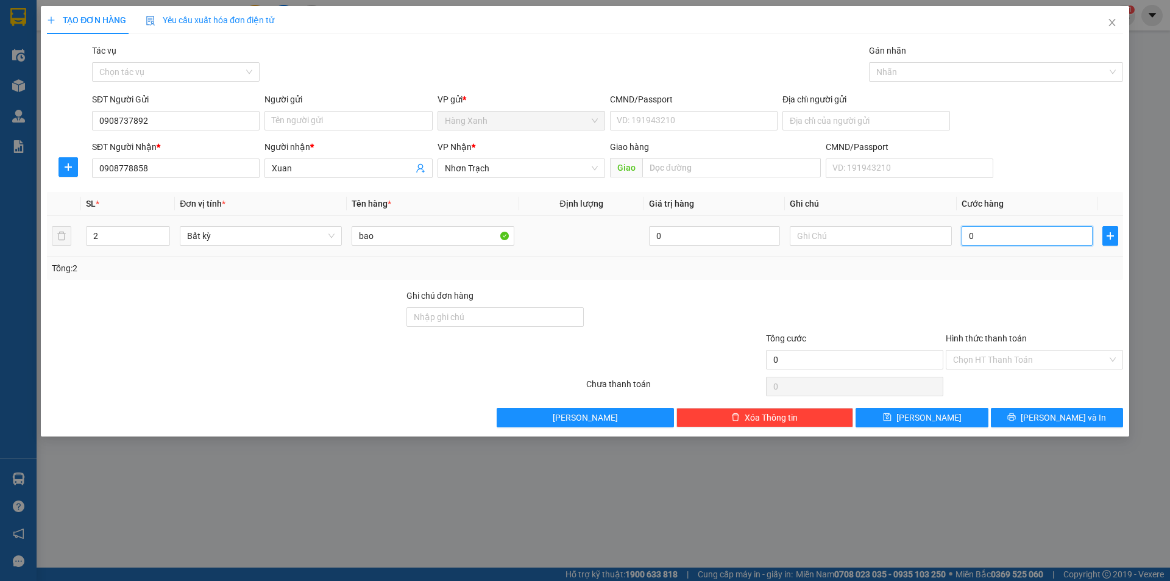
type input "1"
type input "101"
type input "1.010"
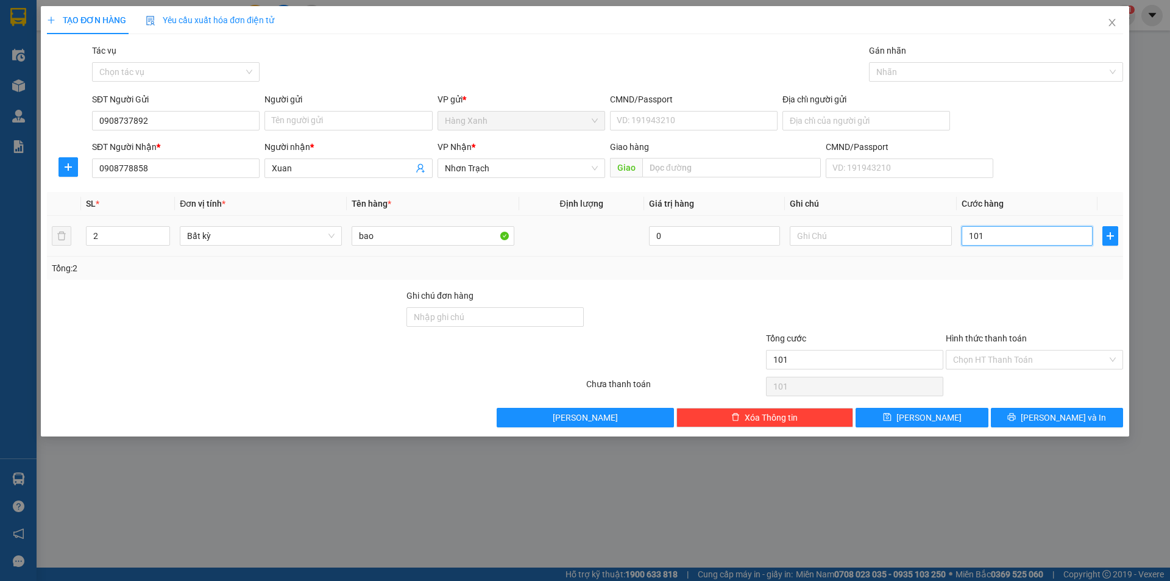
type input "1.010"
type input "101"
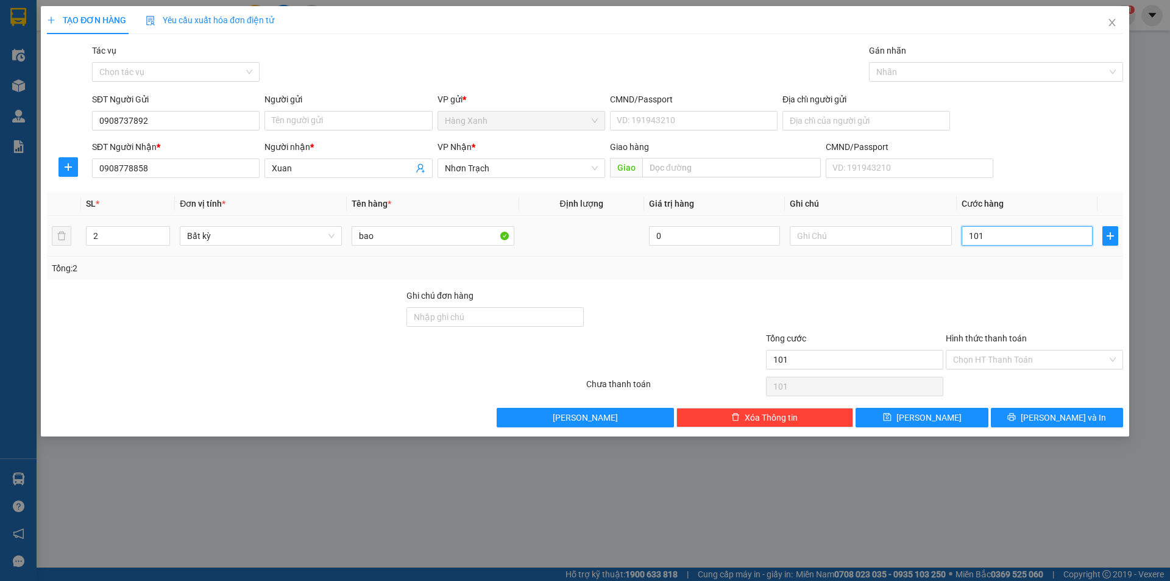
type input "10"
type input "1"
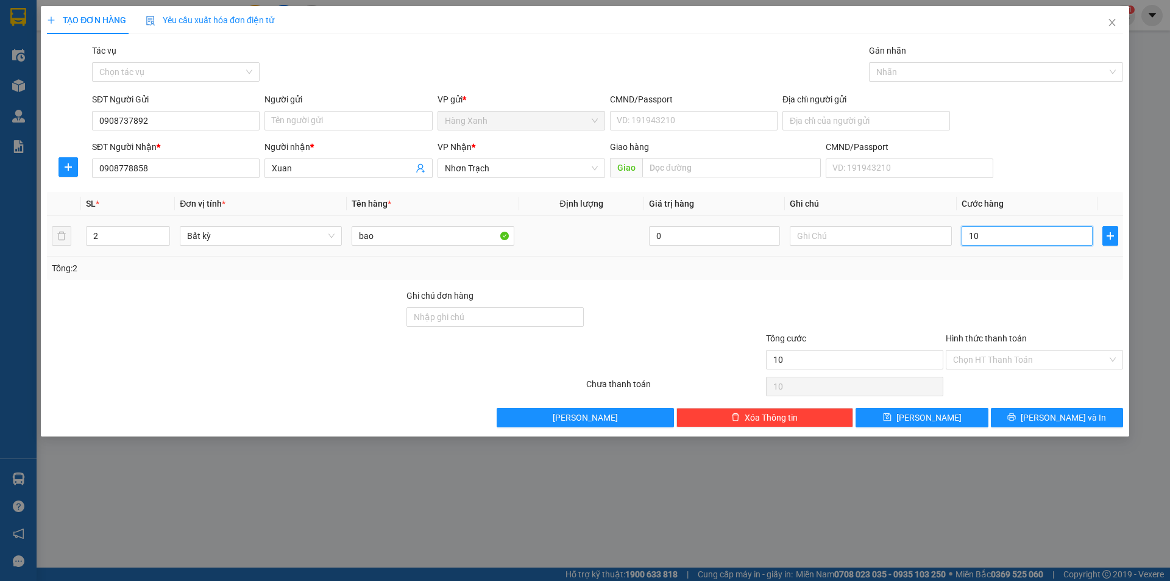
type input "1"
type input "10"
type input "100"
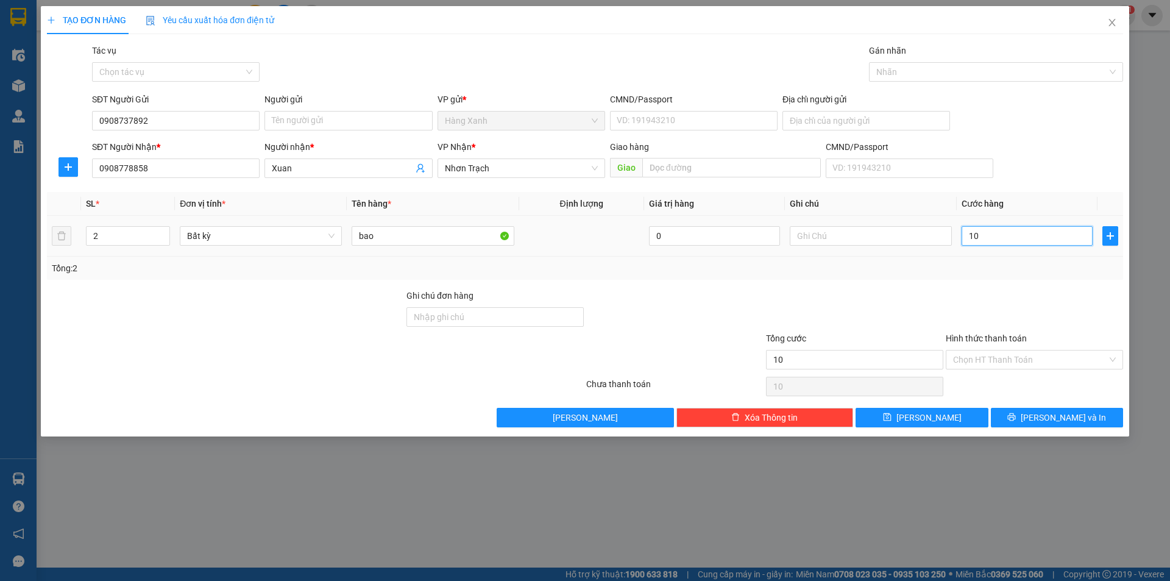
type input "100"
